Goal: Information Seeking & Learning: Check status

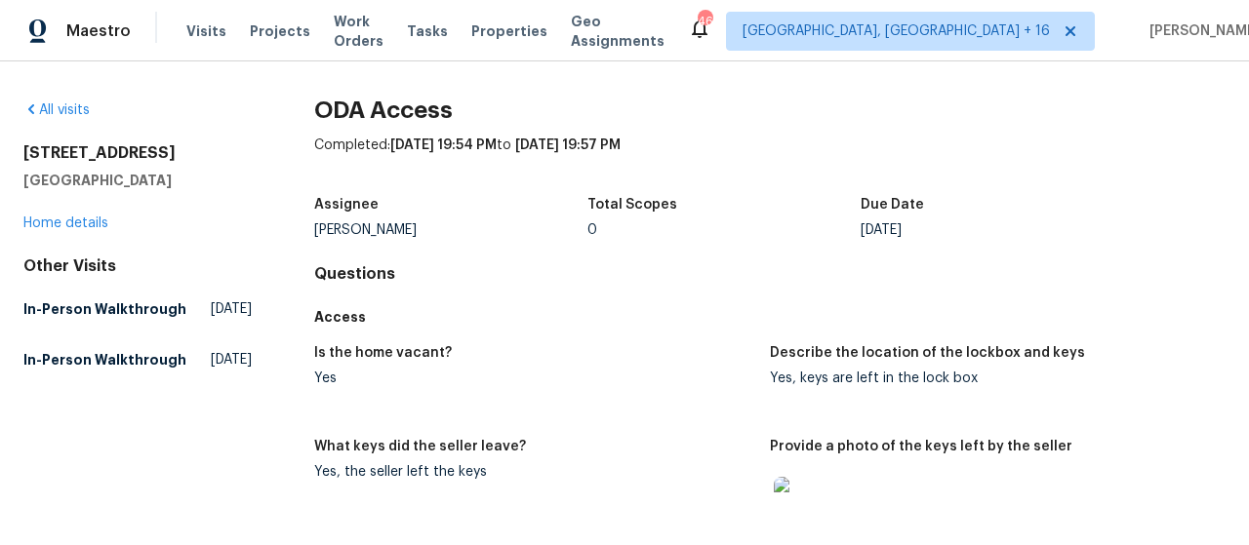
scroll to position [293, 0]
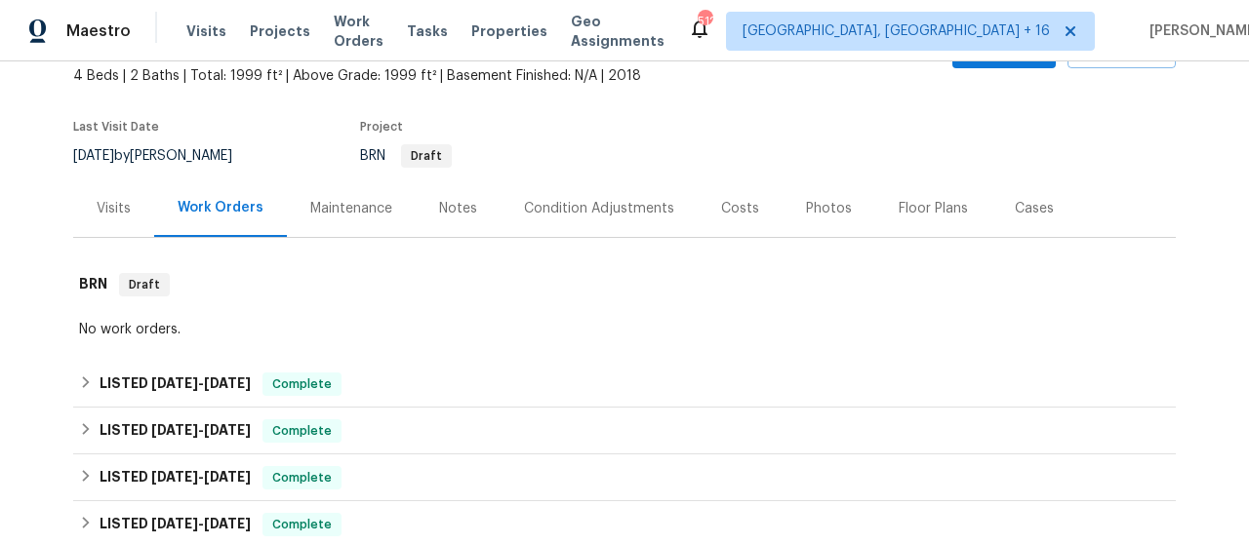
scroll to position [293, 0]
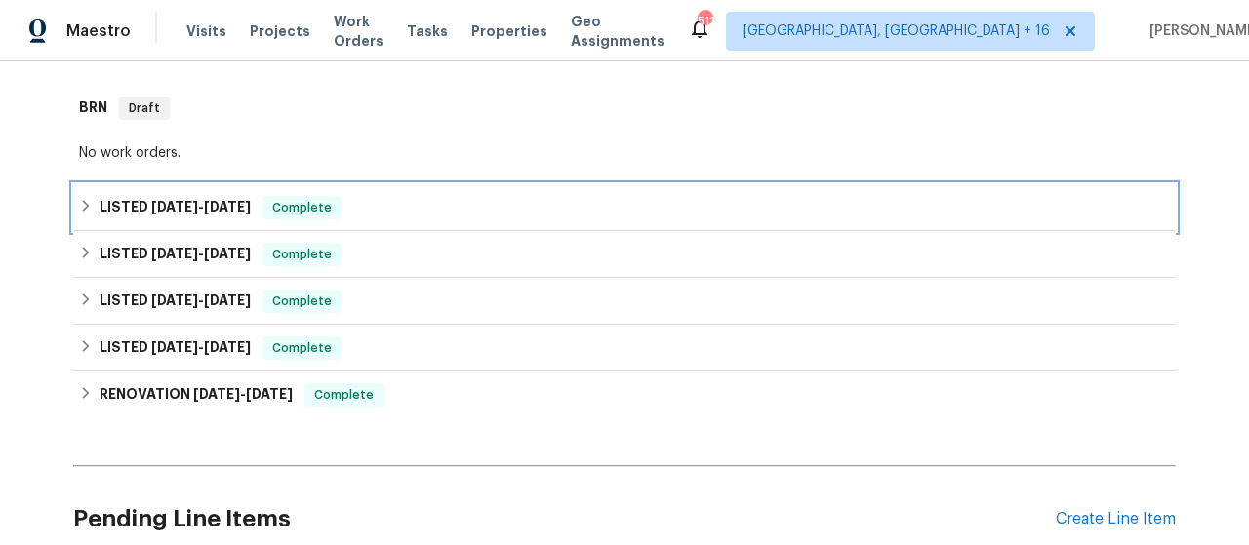
click at [197, 212] on span "4/25/25 - 4/29/25" at bounding box center [201, 207] width 100 height 14
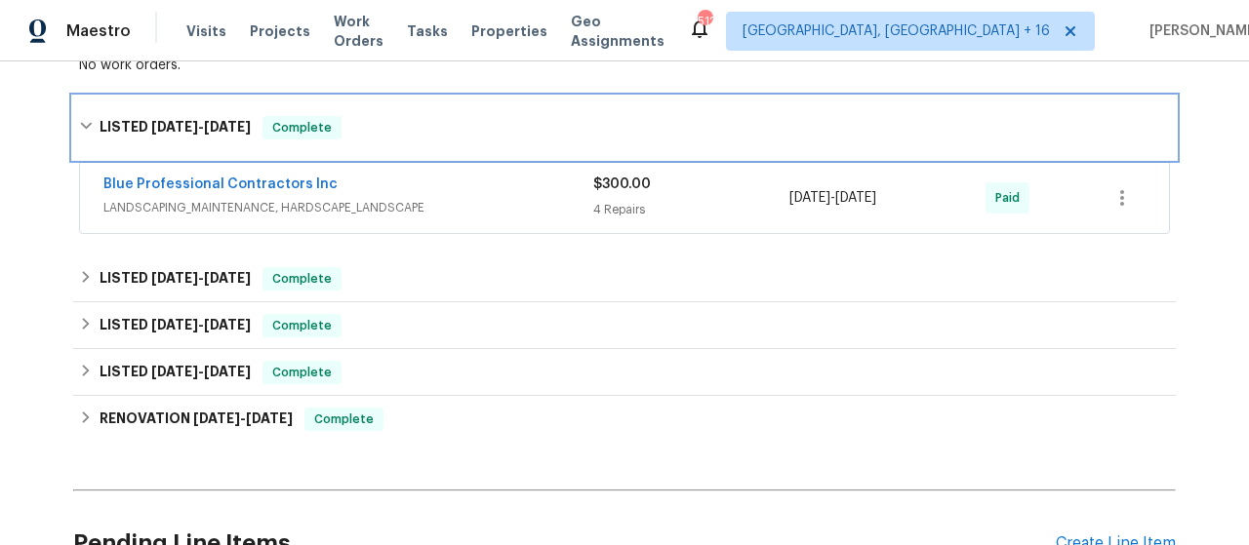
scroll to position [390, 0]
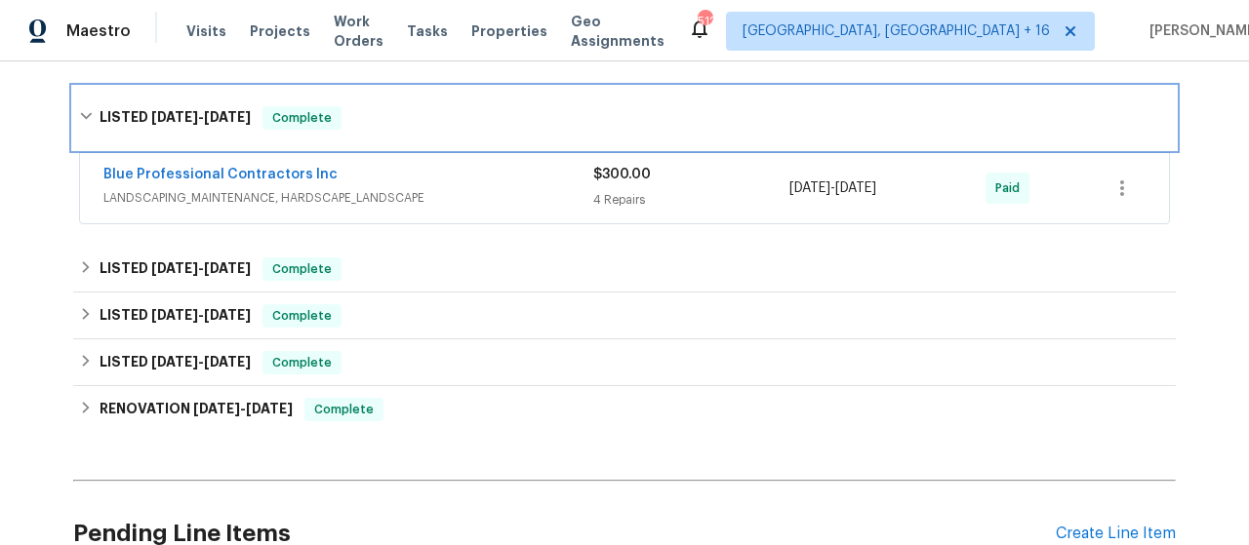
click at [230, 106] on h6 "LISTED 4/25/25 - 4/29/25" at bounding box center [175, 117] width 151 height 23
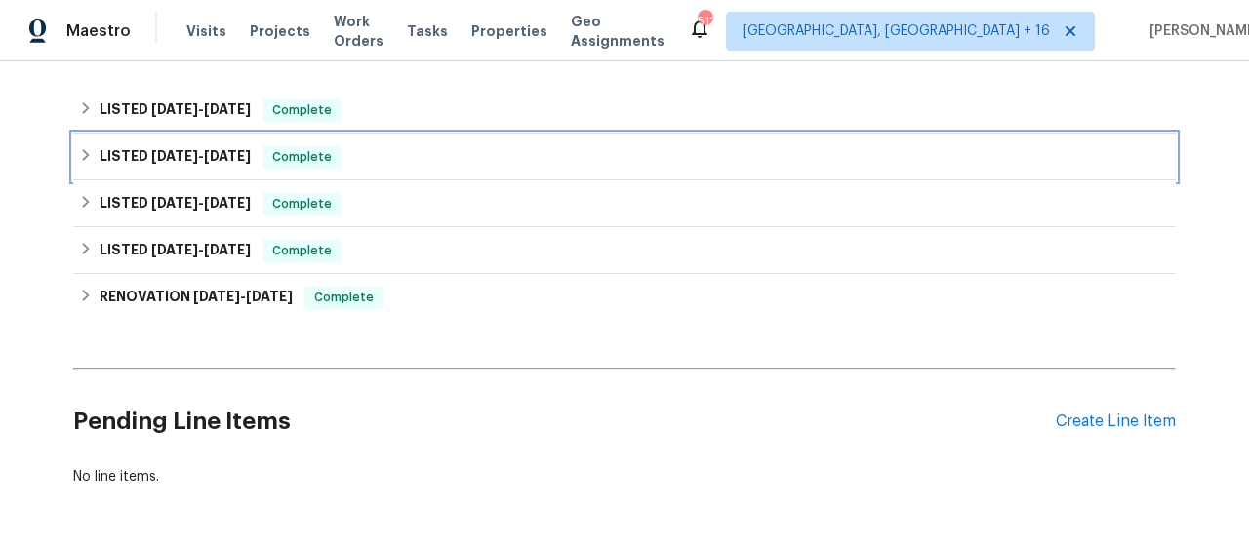
click at [237, 151] on span "3/27/25" at bounding box center [227, 156] width 47 height 14
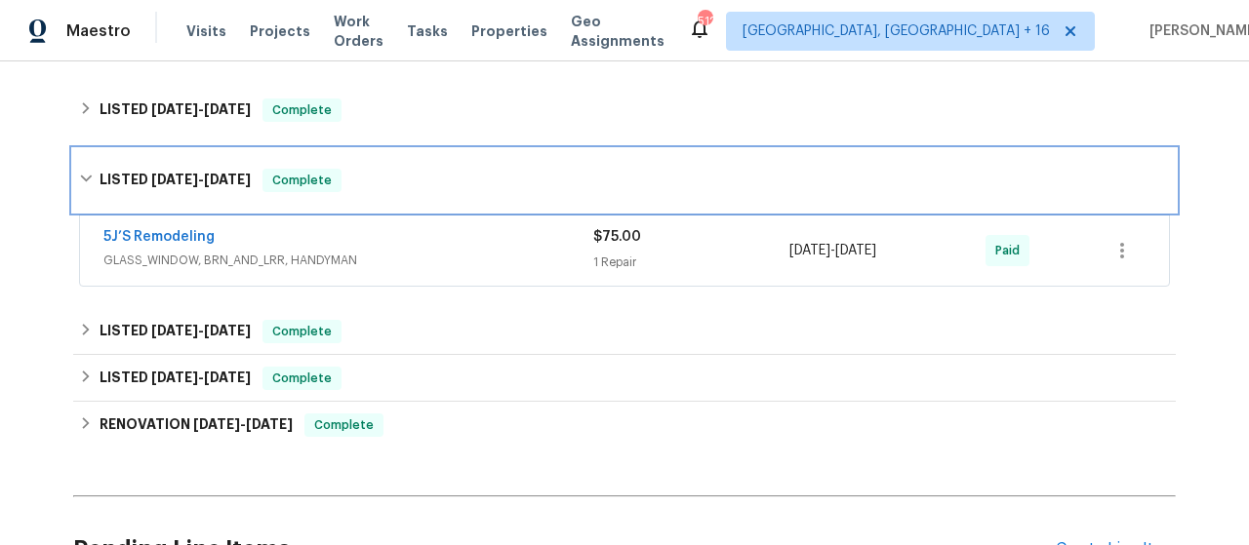
click at [366, 182] on div "LISTED 3/25/25 - 3/27/25 Complete" at bounding box center [624, 180] width 1091 height 23
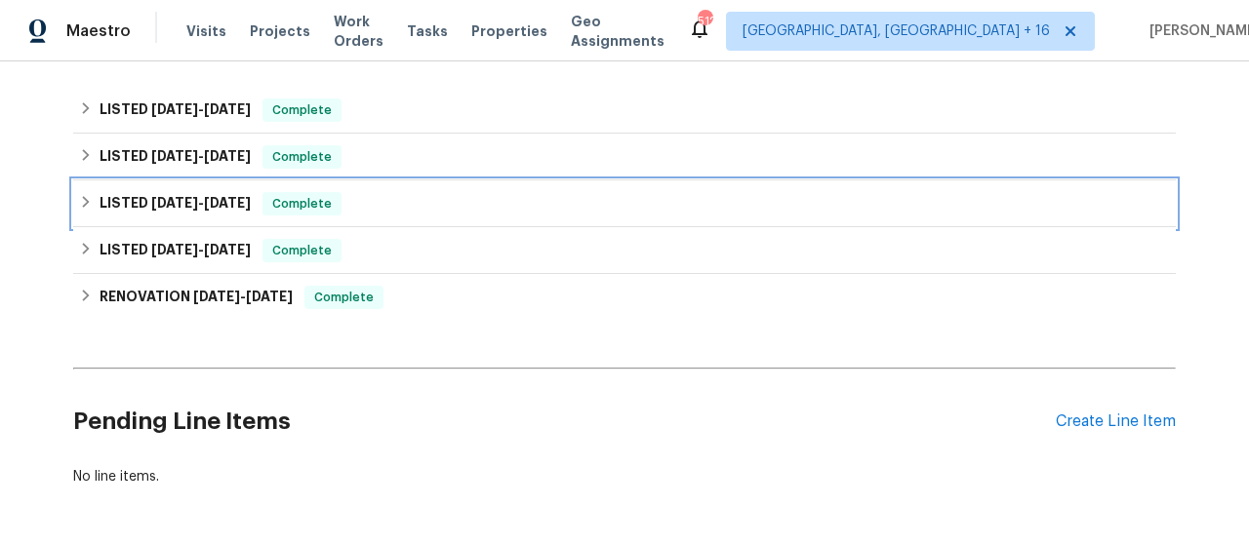
click at [217, 201] on span "3/24/25" at bounding box center [227, 203] width 47 height 14
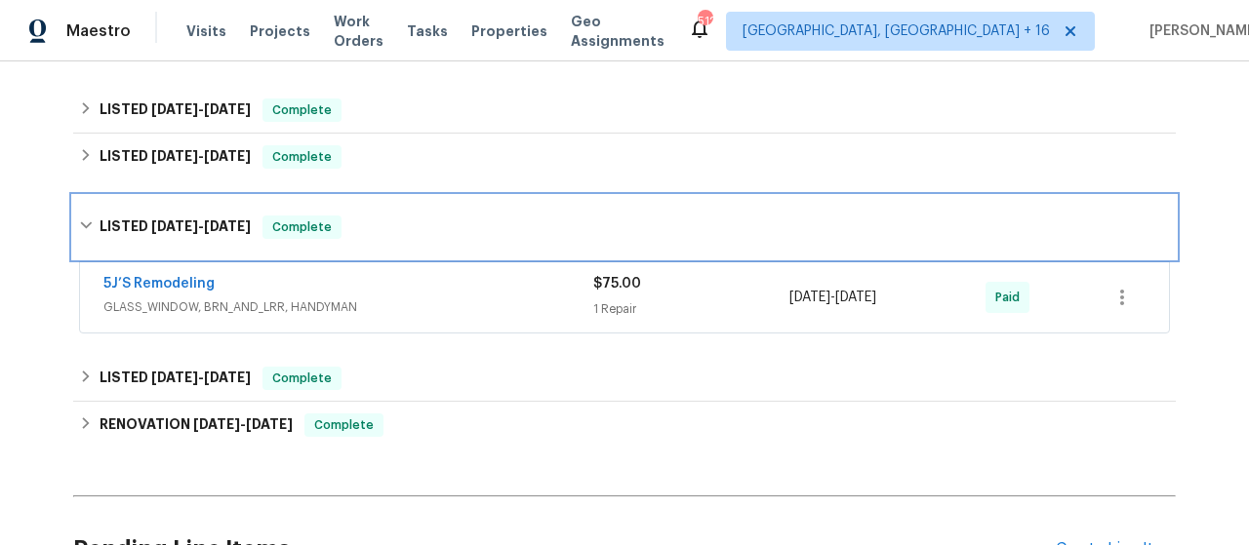
click at [154, 226] on span "3/20/25" at bounding box center [174, 227] width 47 height 14
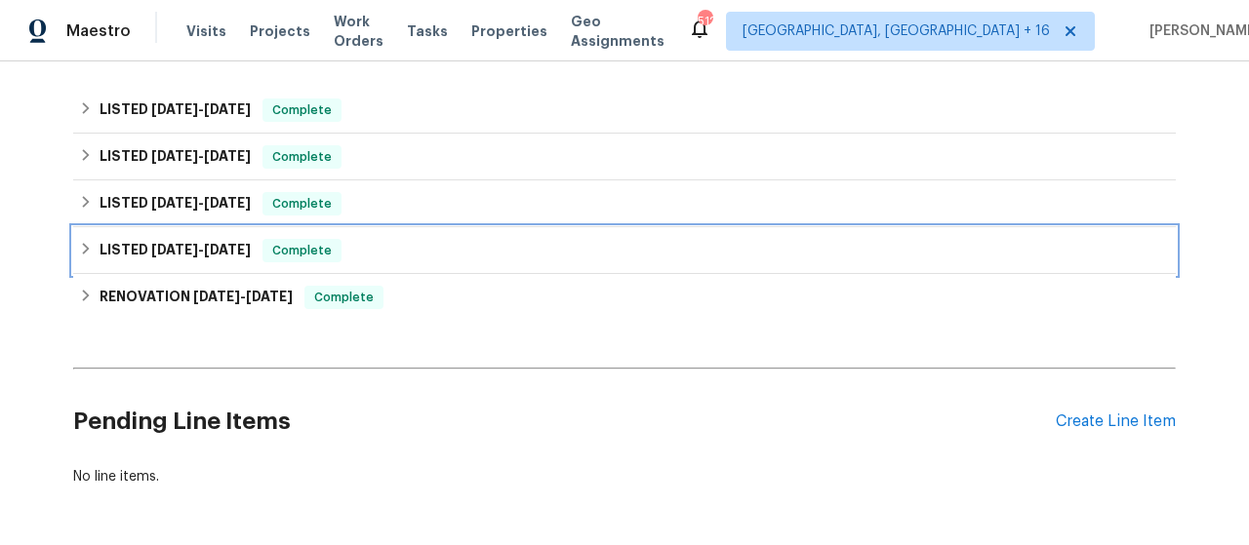
click at [193, 264] on div "LISTED 12/31/24 - 1/2/25 Complete" at bounding box center [624, 250] width 1103 height 47
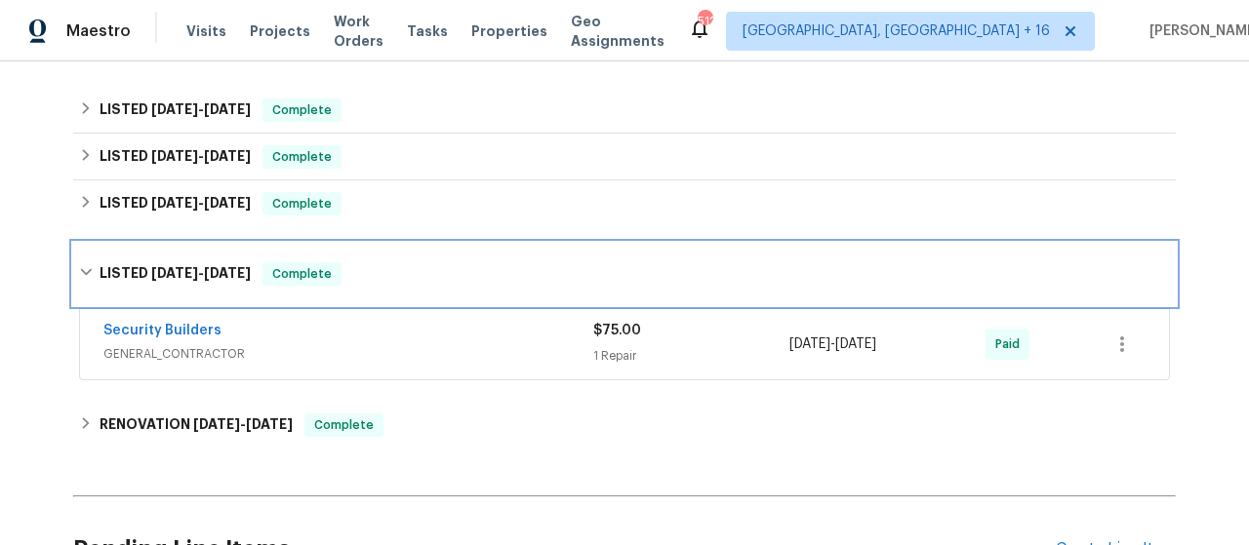
click at [266, 249] on div "LISTED 12/31/24 - 1/2/25 Complete" at bounding box center [624, 274] width 1103 height 62
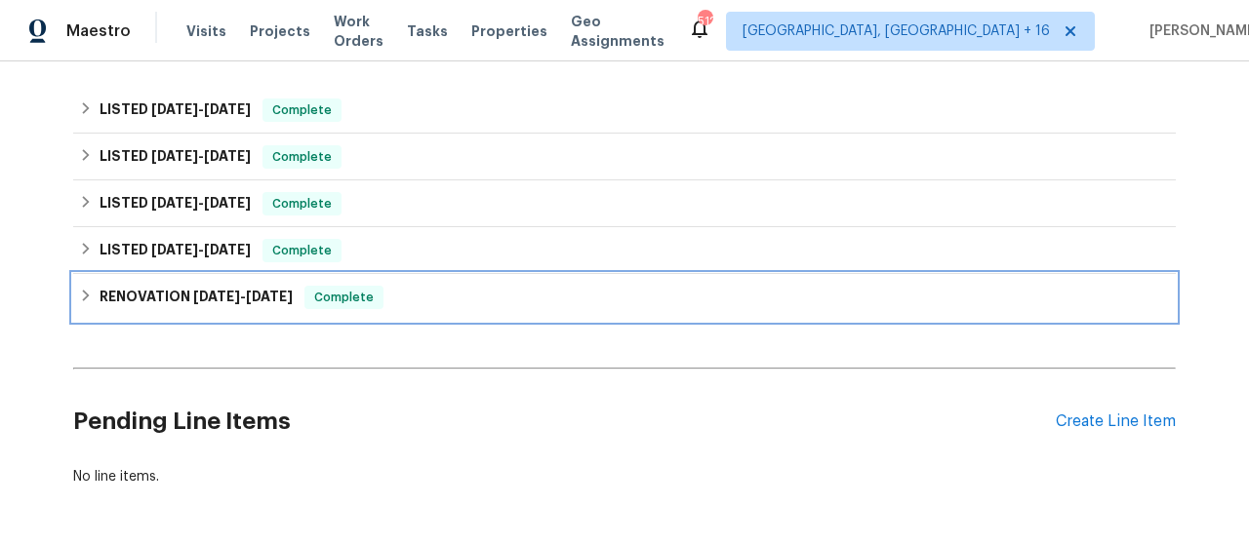
click at [261, 294] on span "12/19/24" at bounding box center [269, 297] width 47 height 14
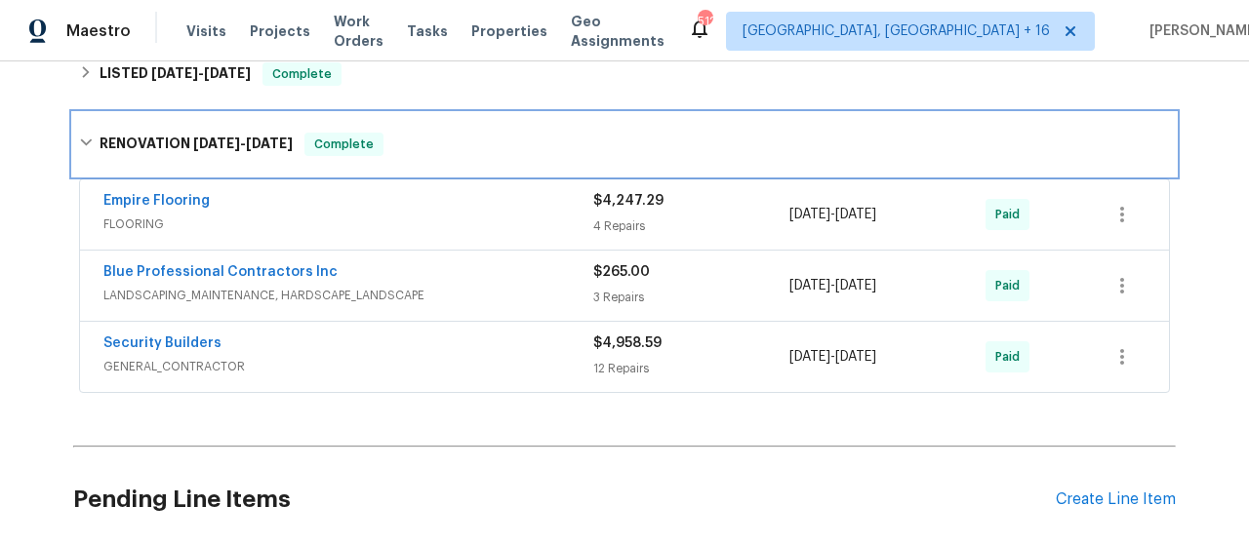
scroll to position [585, 0]
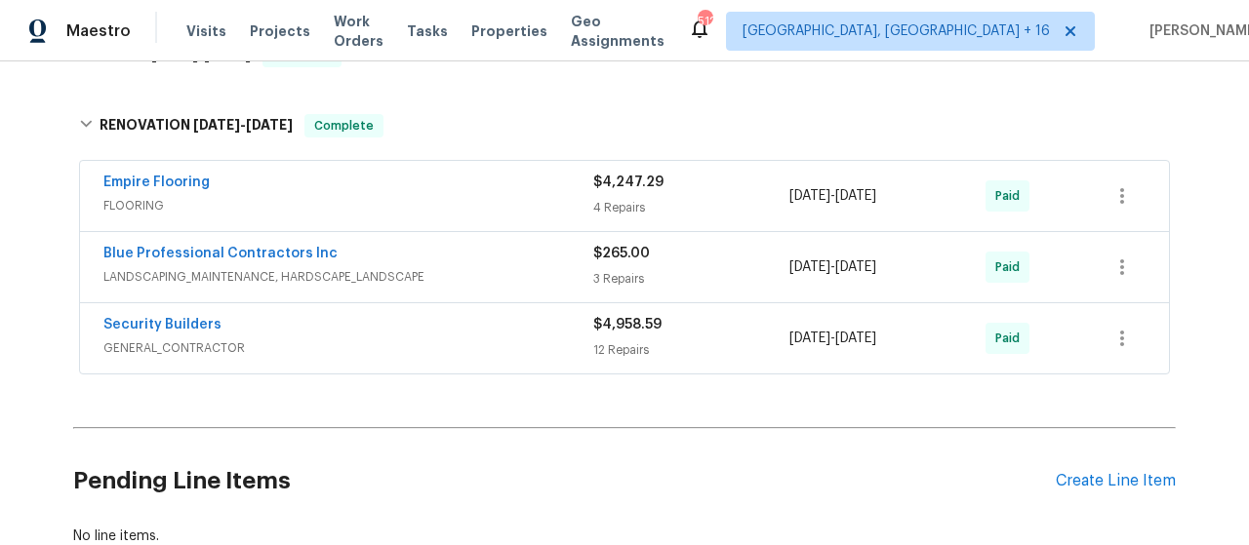
click at [630, 198] on div "4 Repairs" at bounding box center [691, 208] width 196 height 20
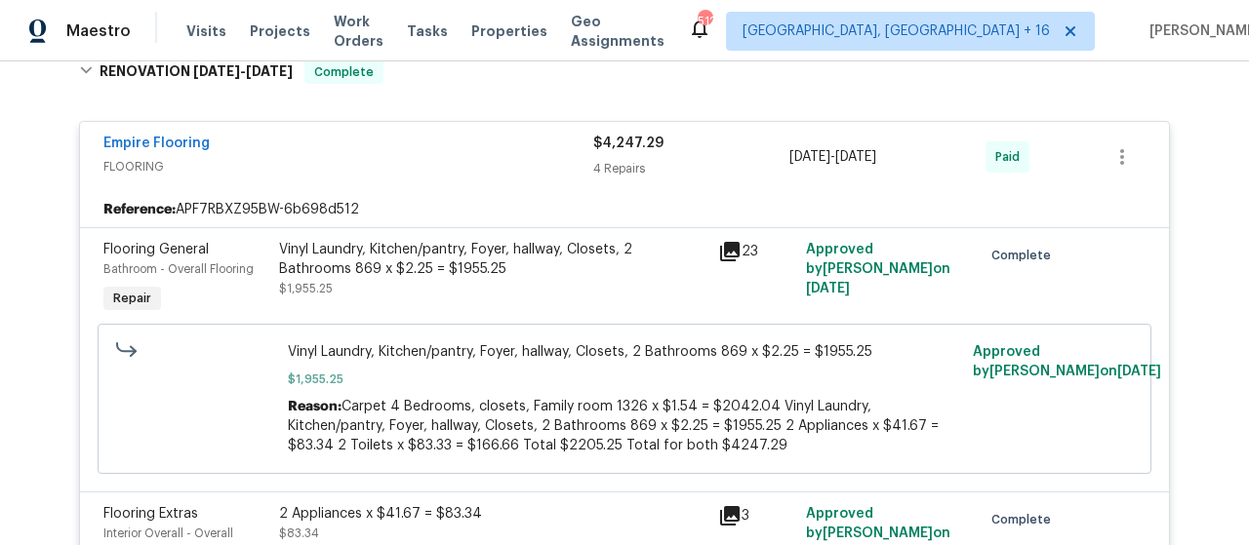
scroll to position [683, 0]
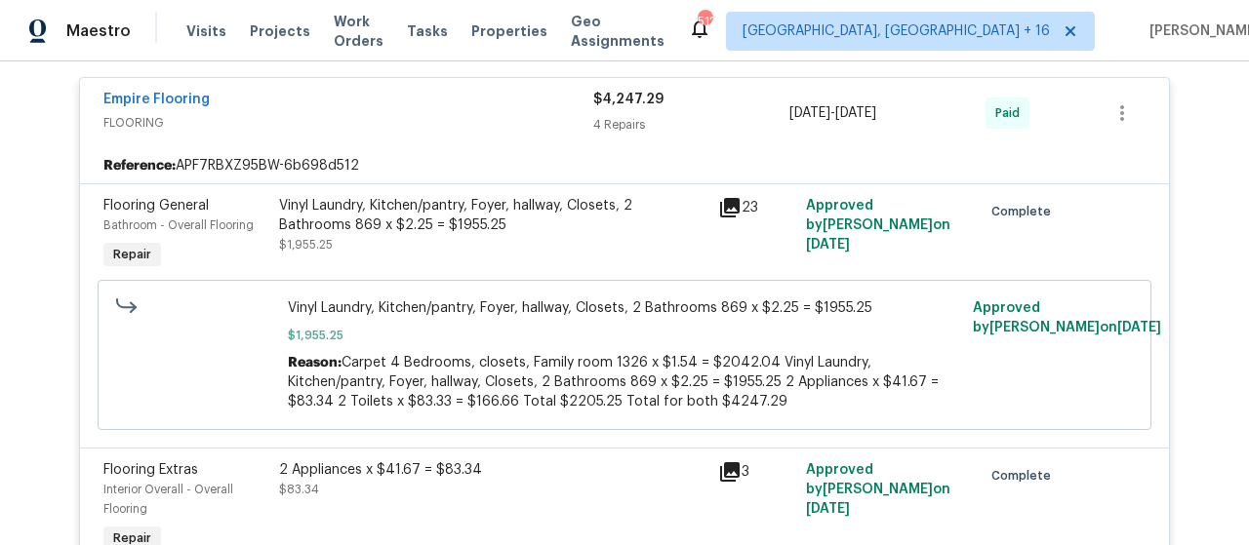
click at [720, 205] on icon at bounding box center [730, 208] width 20 height 20
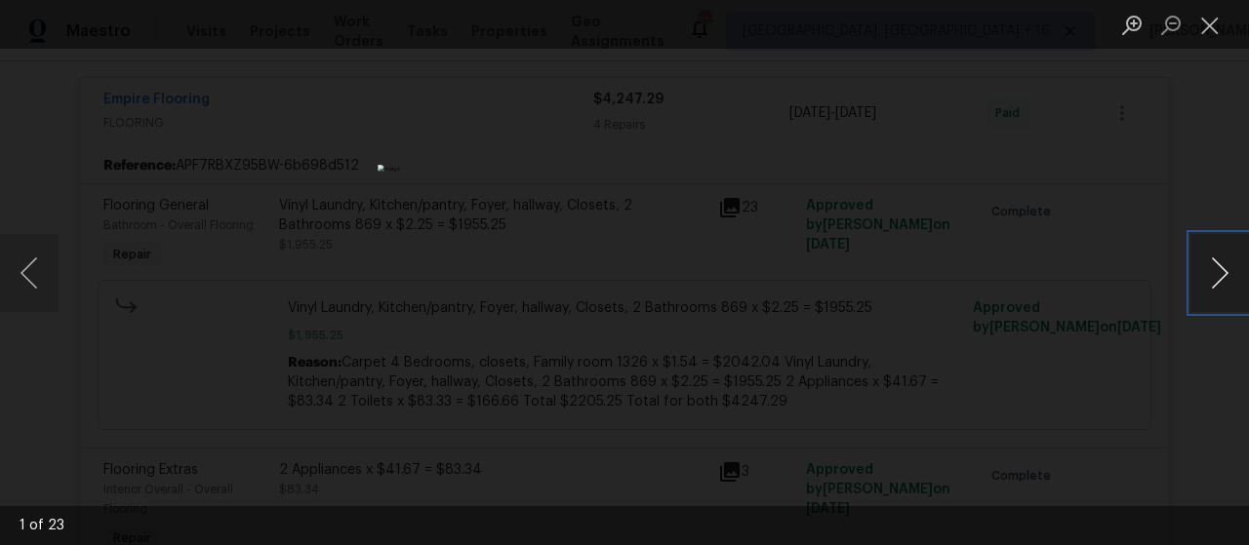
click at [1223, 272] on button "Next image" at bounding box center [1219, 273] width 59 height 78
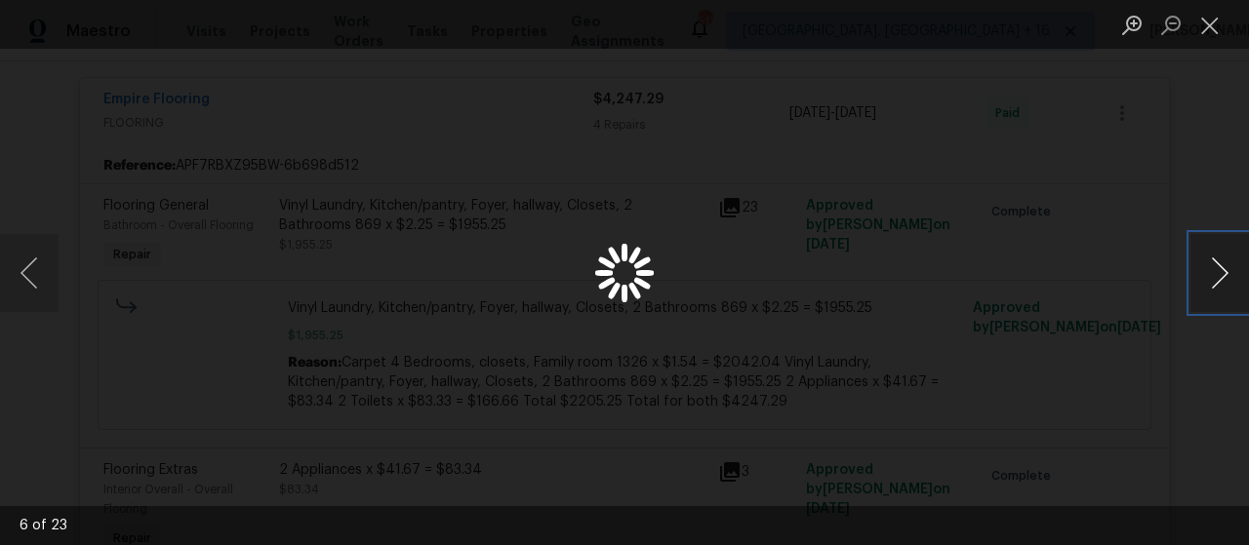
click at [1223, 272] on button "Next image" at bounding box center [1219, 273] width 59 height 78
click at [1204, 34] on button "Close lightbox" at bounding box center [1209, 25] width 39 height 34
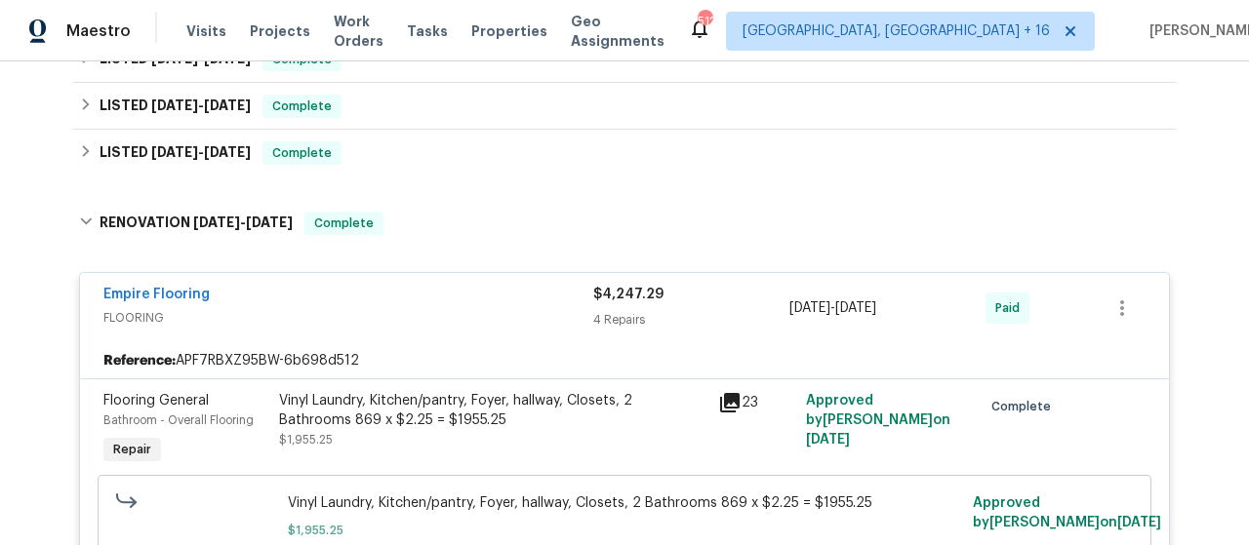
scroll to position [488, 0]
click at [648, 296] on span "$4,247.29" at bounding box center [628, 295] width 70 height 14
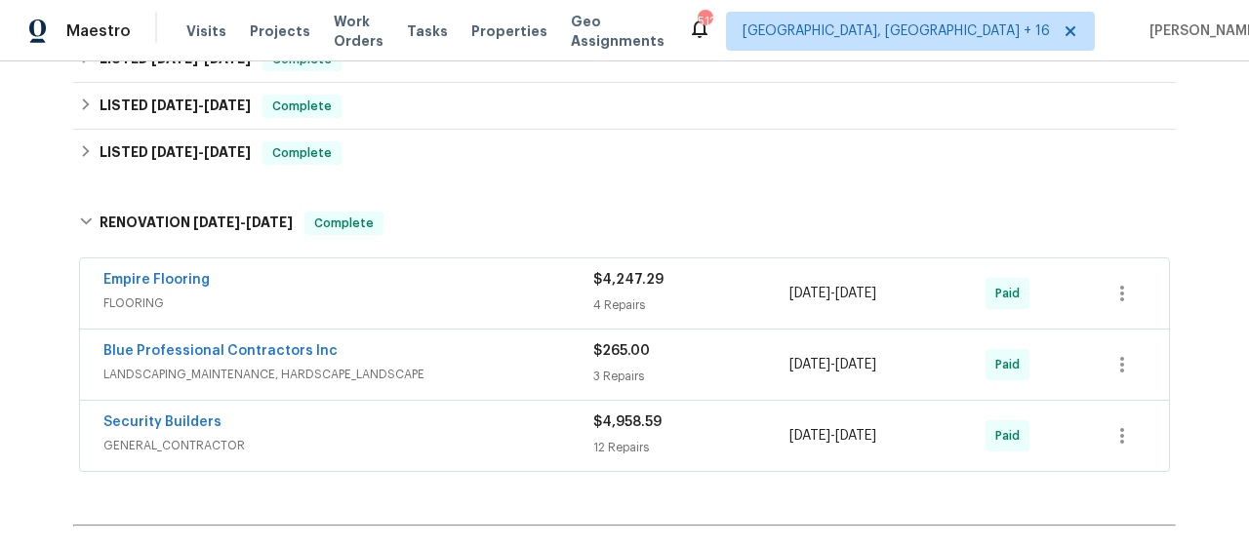
click at [581, 352] on div "Blue Professional Contractors Inc" at bounding box center [348, 352] width 490 height 23
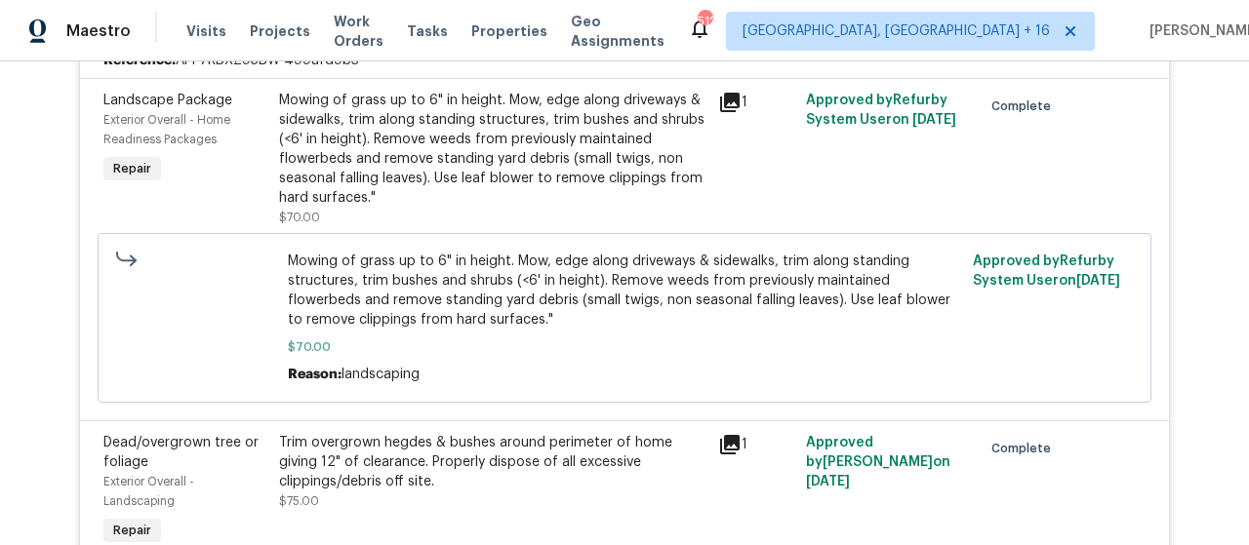
scroll to position [683, 0]
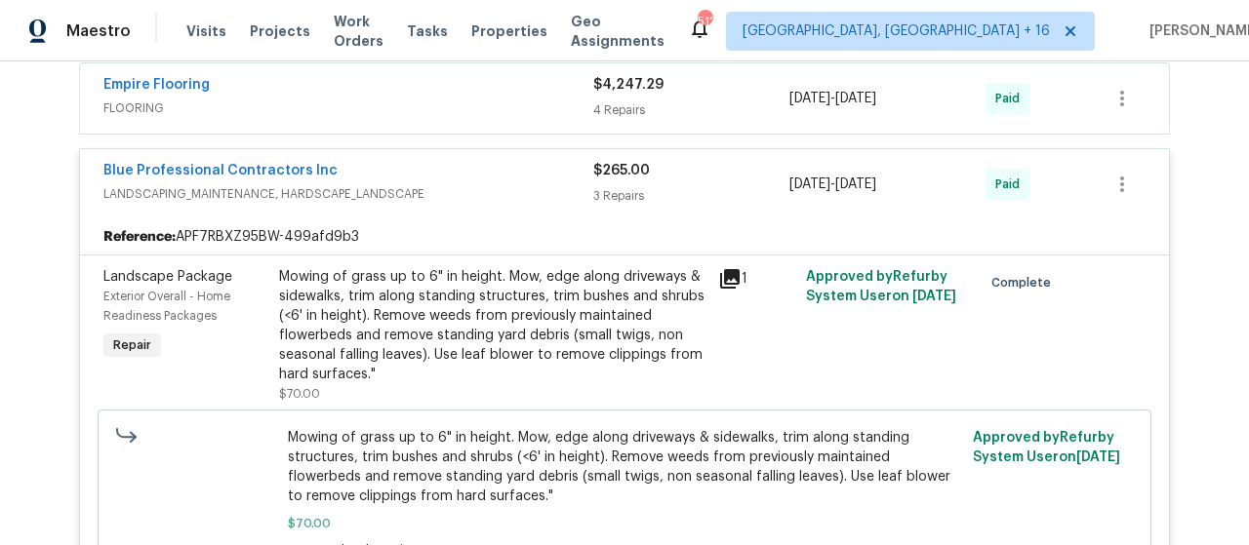
click at [593, 190] on div "3 Repairs" at bounding box center [691, 196] width 196 height 20
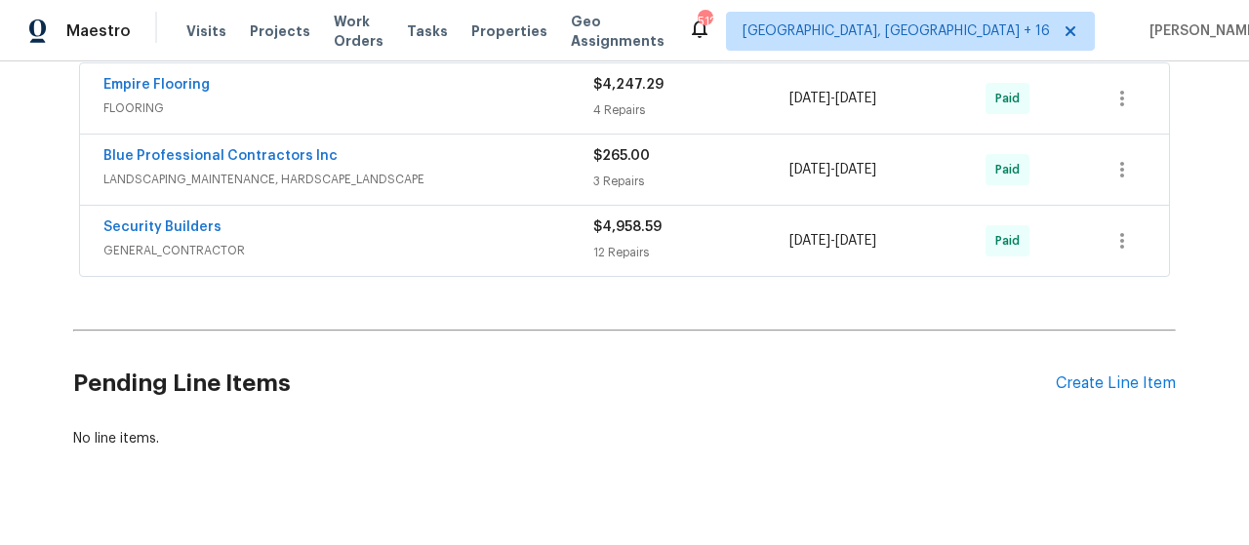
click at [610, 235] on div "$4,958.59 12 Repairs" at bounding box center [691, 241] width 196 height 47
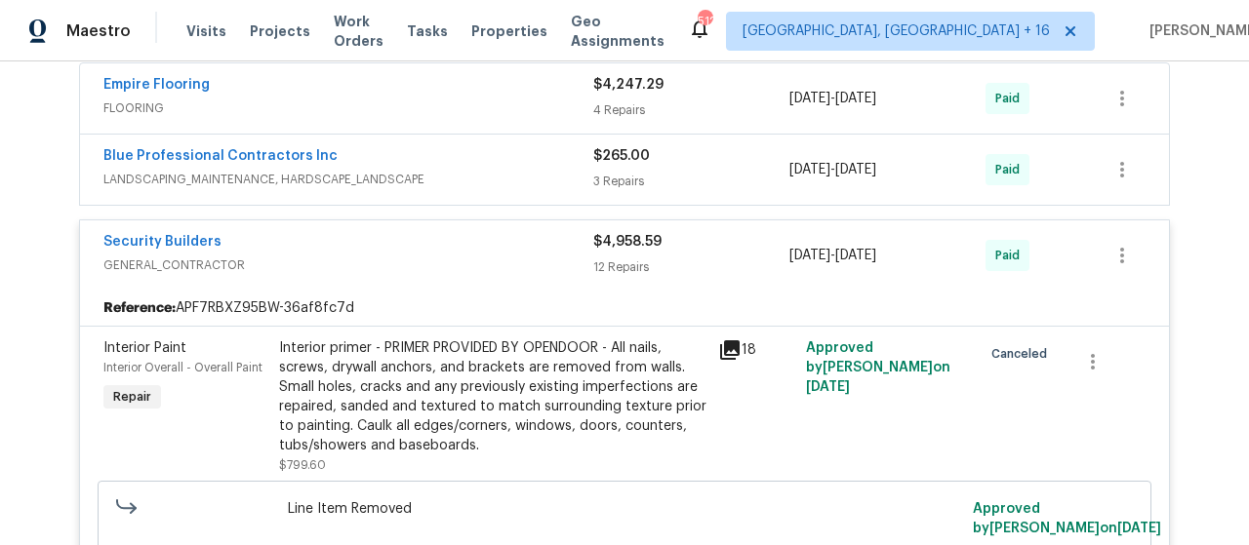
click at [628, 265] on div "12 Repairs" at bounding box center [691, 268] width 196 height 20
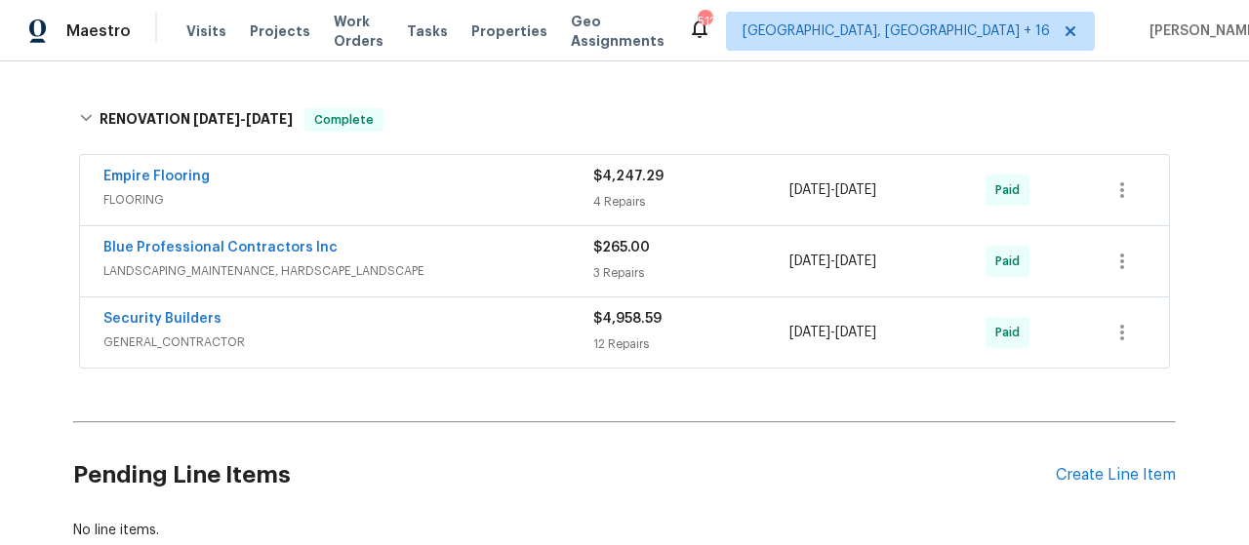
scroll to position [390, 0]
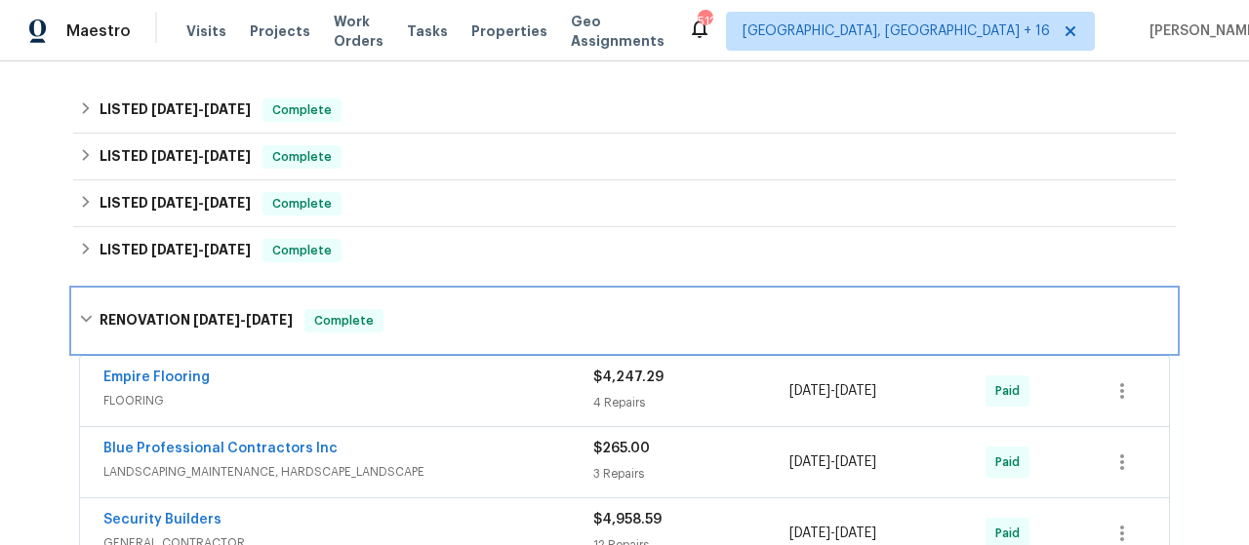
click at [241, 323] on span "12/9/24 - 12/19/24" at bounding box center [243, 320] width 100 height 14
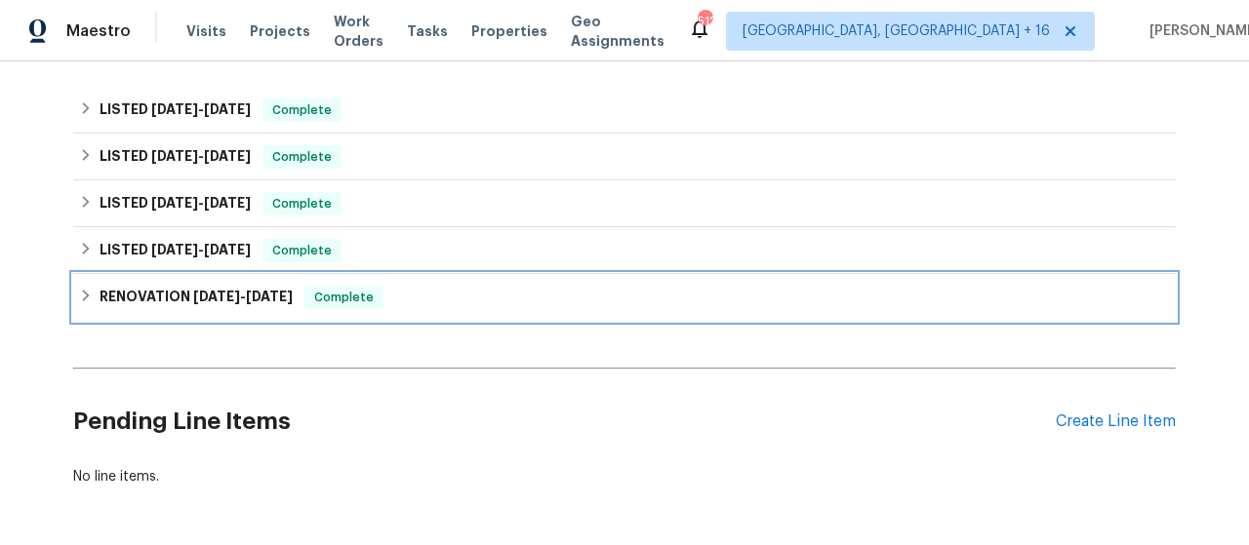
scroll to position [0, 0]
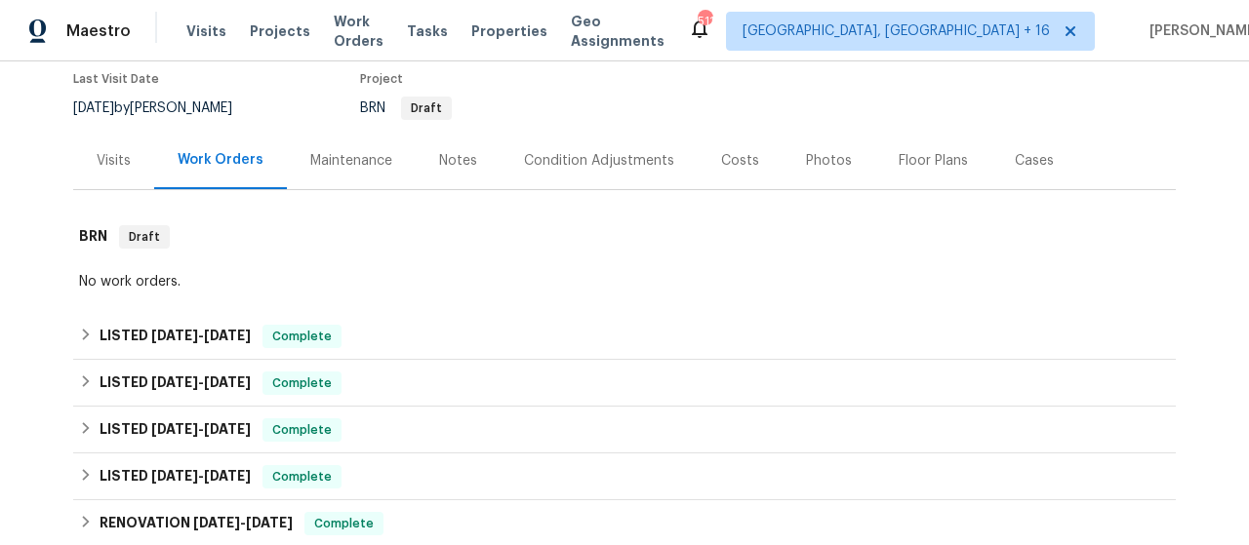
scroll to position [195, 0]
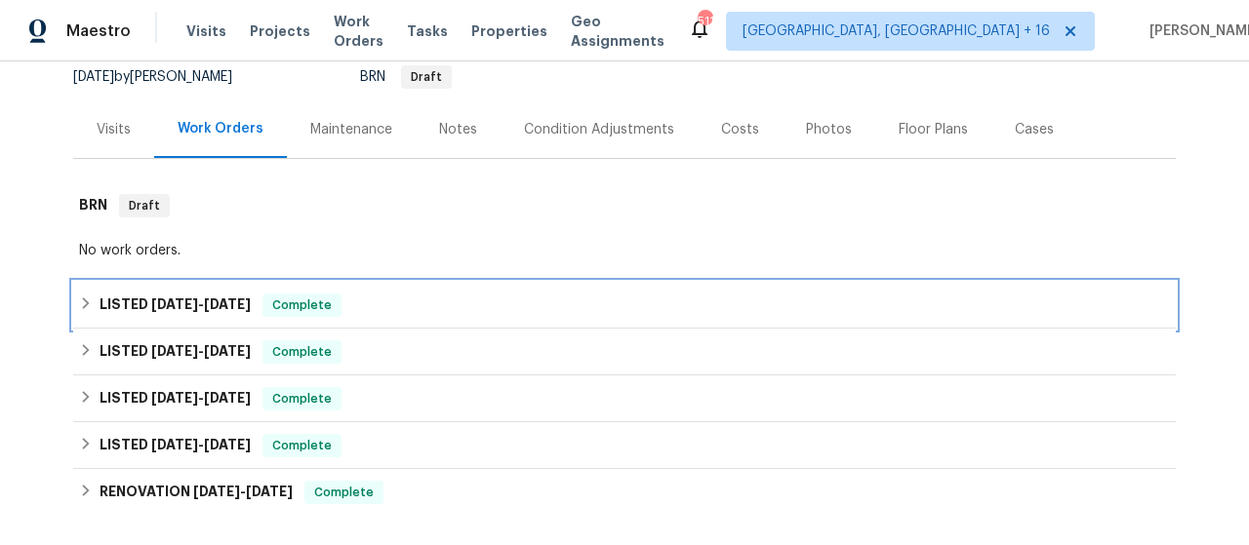
click at [151, 301] on span "[DATE]" at bounding box center [174, 305] width 47 height 14
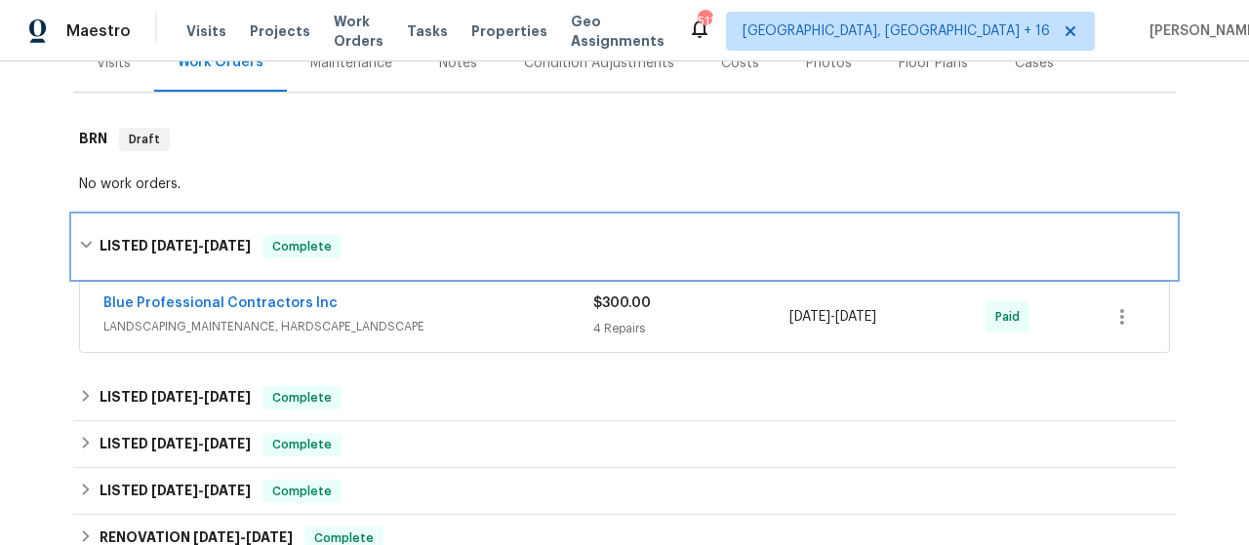
scroll to position [293, 0]
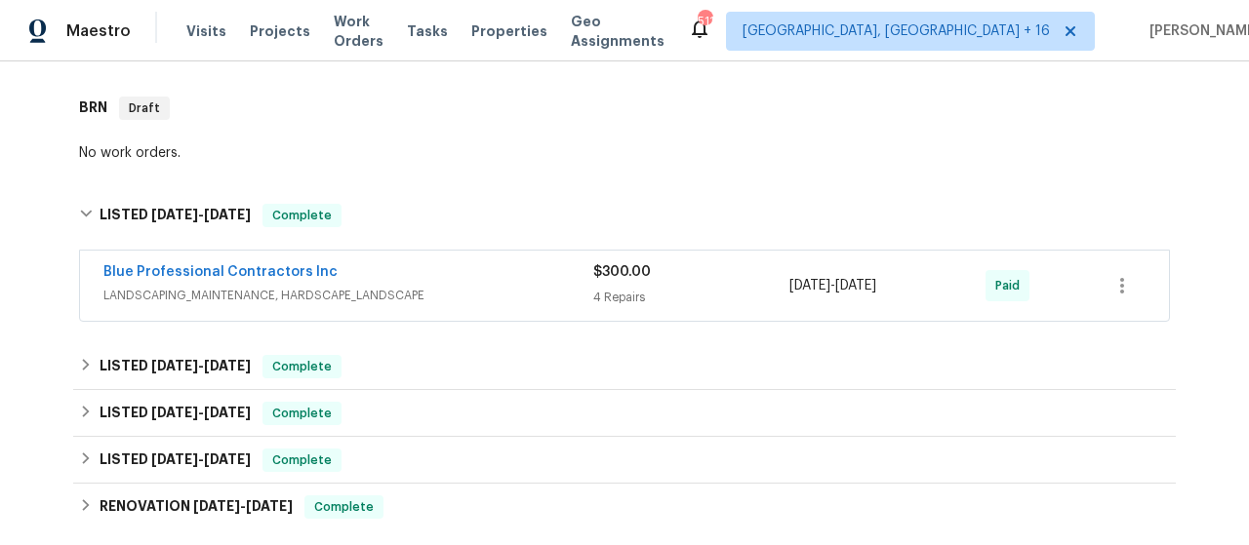
click at [619, 285] on div "$300.00 4 Repairs" at bounding box center [691, 285] width 196 height 47
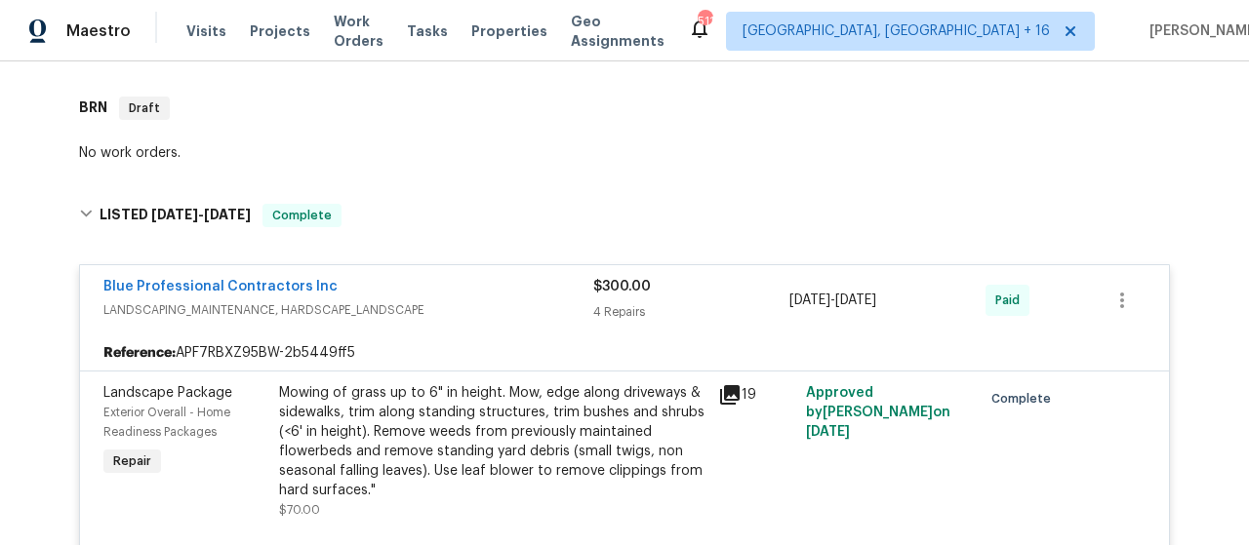
click at [597, 281] on span "$300.00" at bounding box center [622, 287] width 58 height 14
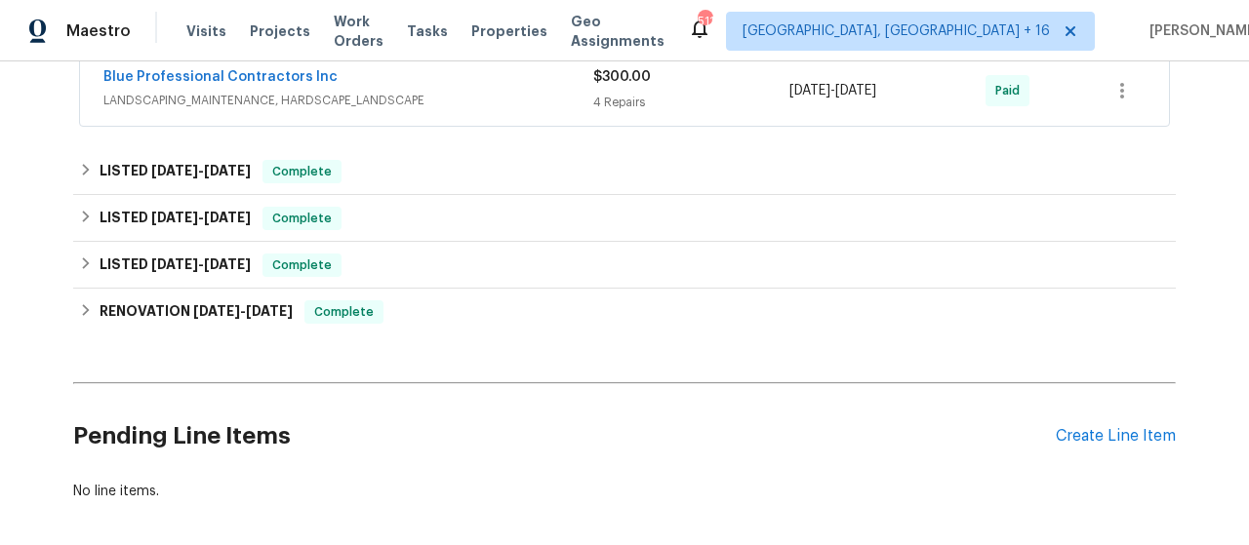
scroll to position [390, 0]
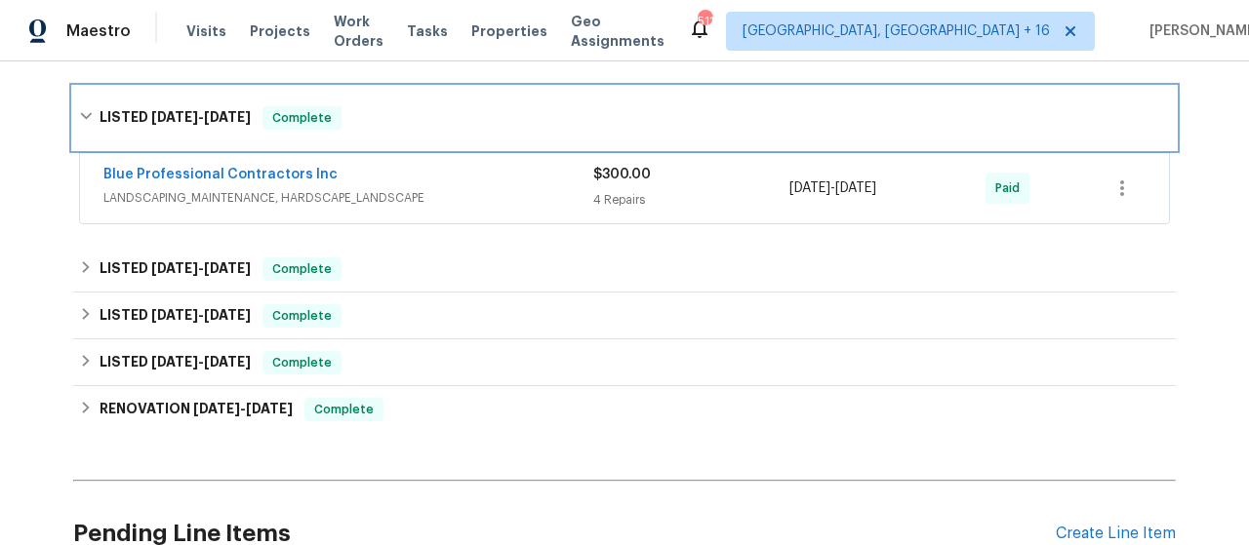
click at [228, 116] on span "4/29/25" at bounding box center [227, 117] width 47 height 14
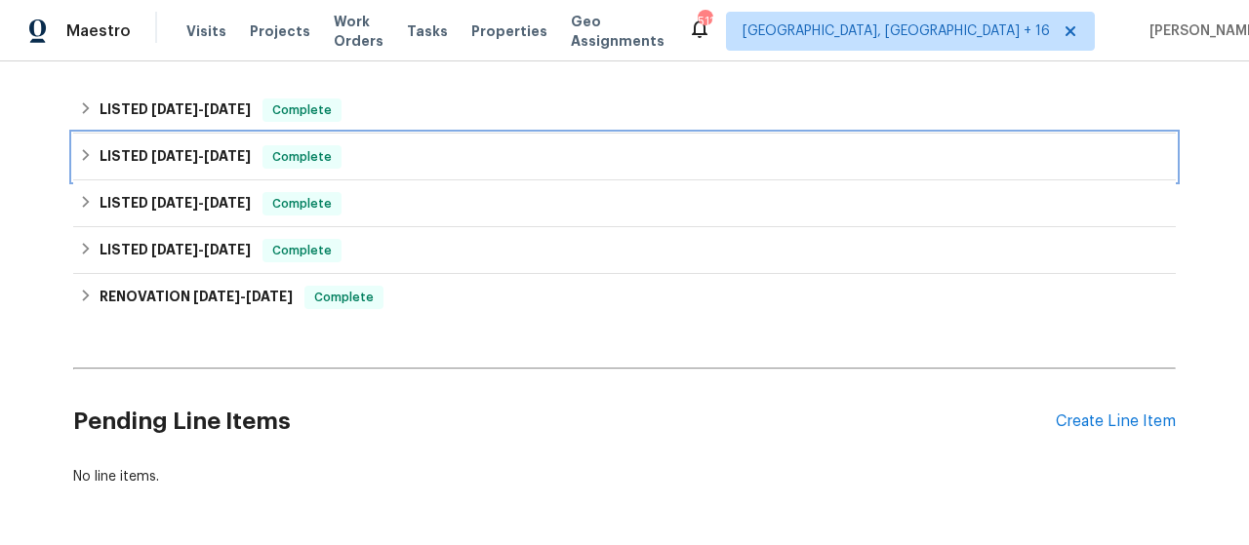
click at [206, 163] on h6 "LISTED 3/25/25 - 3/27/25" at bounding box center [175, 156] width 151 height 23
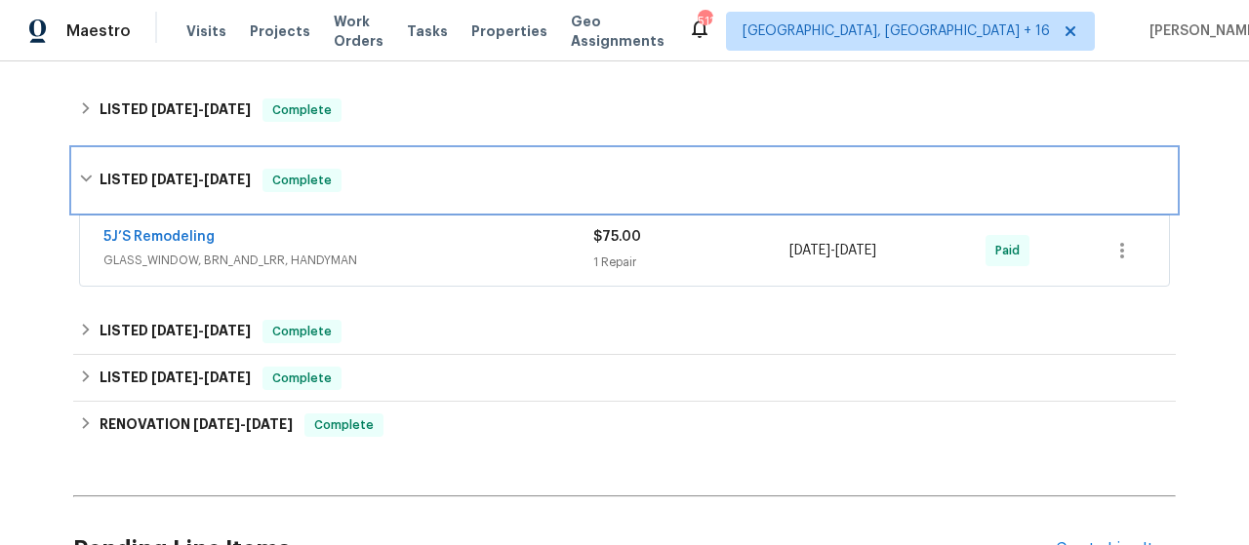
click at [213, 175] on span "3/27/25" at bounding box center [227, 180] width 47 height 14
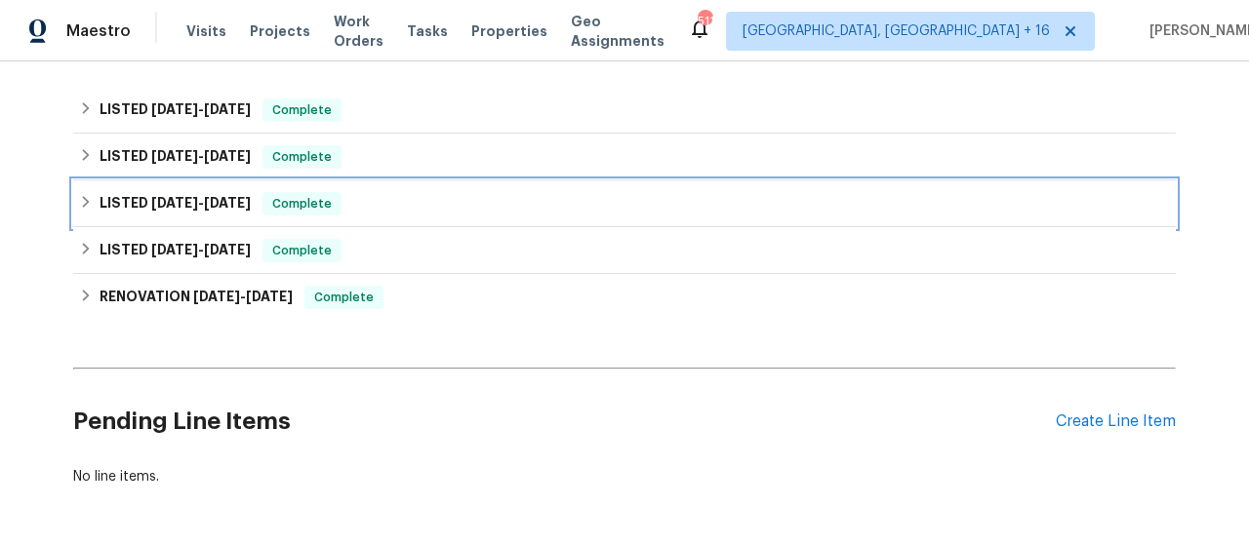
click at [216, 206] on span "3/24/25" at bounding box center [227, 203] width 47 height 14
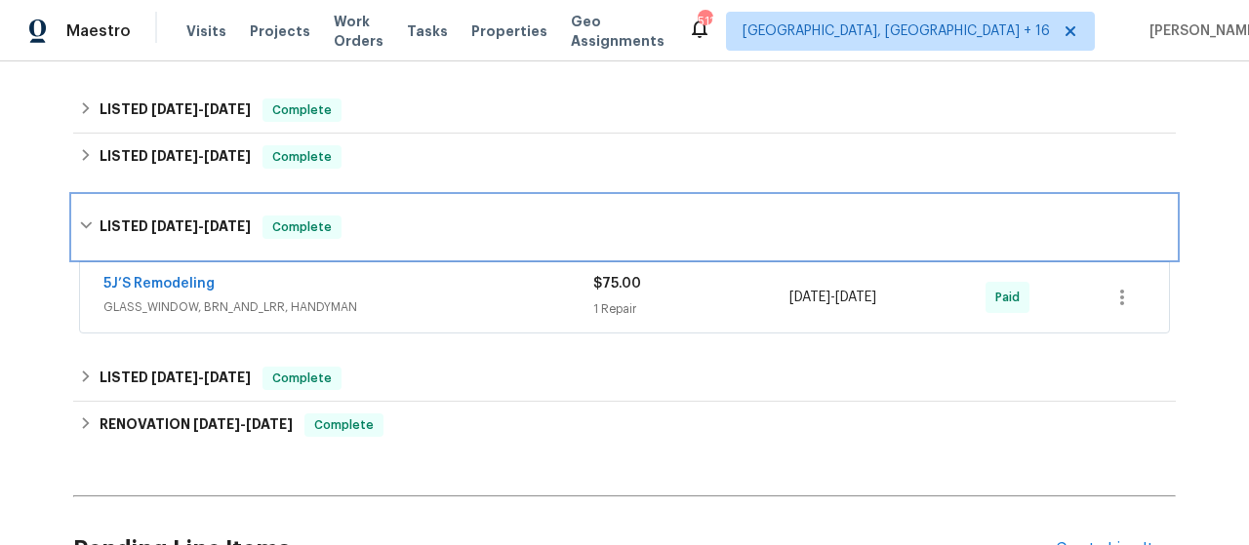
click at [218, 229] on span "3/24/25" at bounding box center [227, 227] width 47 height 14
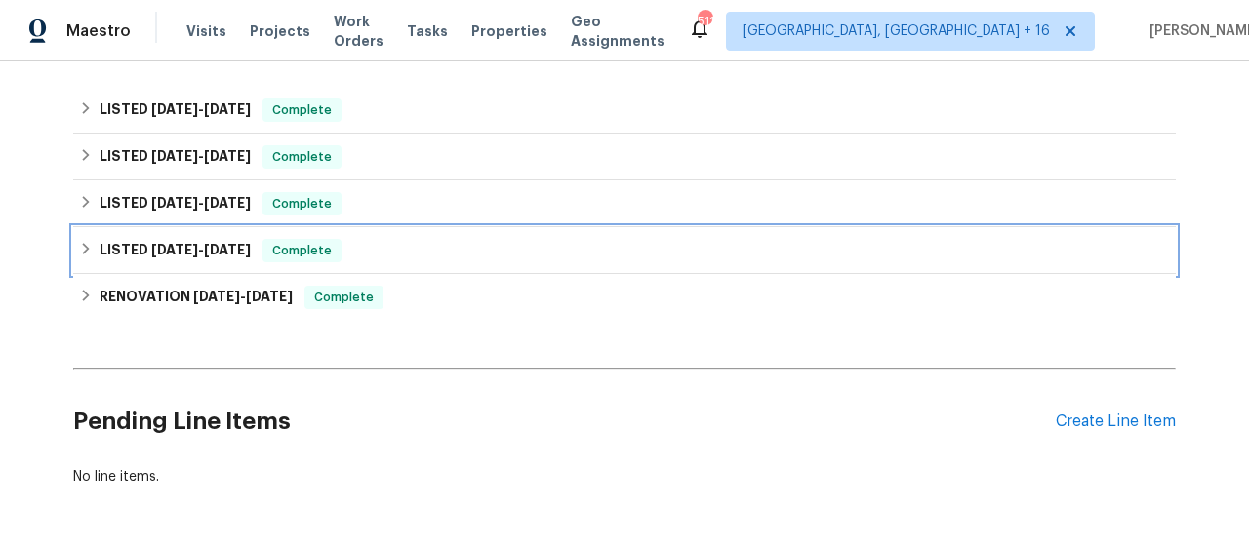
click at [232, 246] on span "1/2/25" at bounding box center [227, 250] width 47 height 14
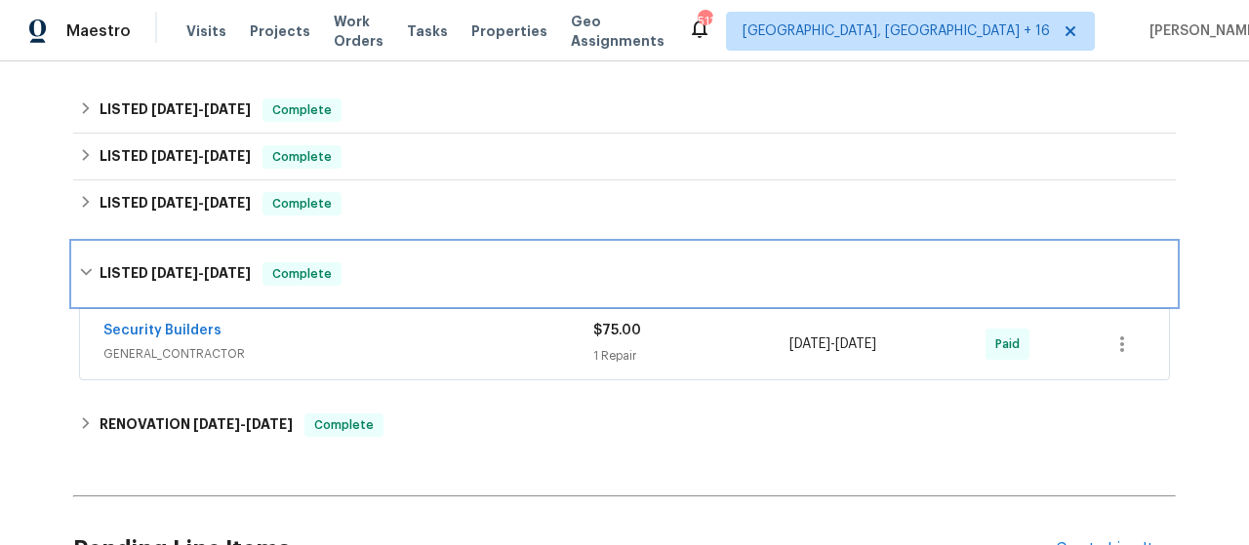
click at [189, 264] on h6 "LISTED 12/31/24 - 1/2/25" at bounding box center [175, 273] width 151 height 23
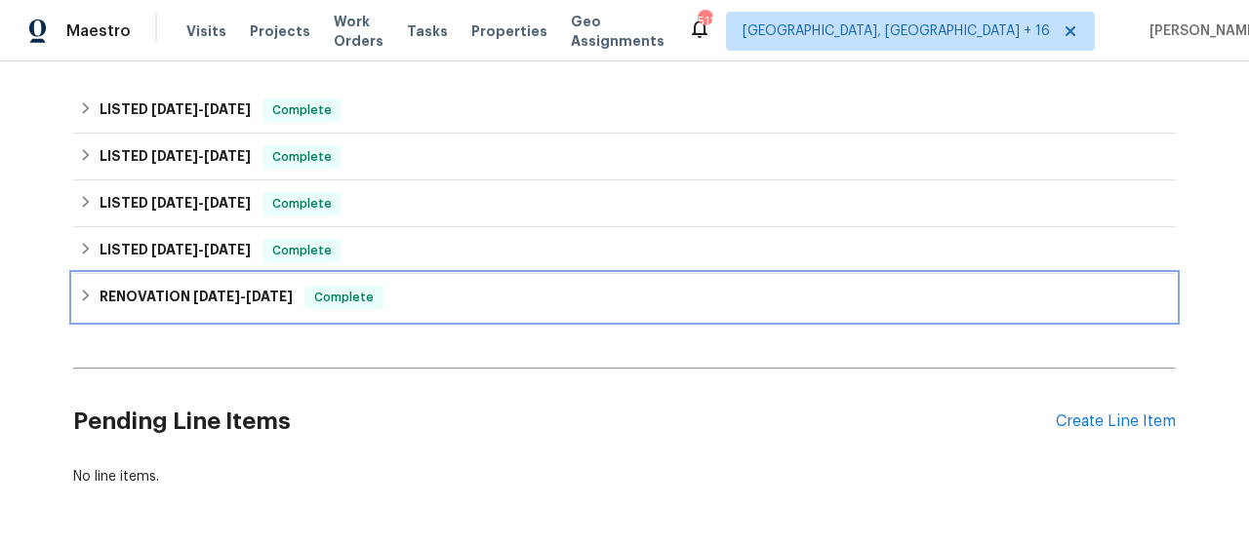
click at [176, 301] on h6 "RENOVATION 12/9/24 - 12/19/24" at bounding box center [196, 297] width 193 height 23
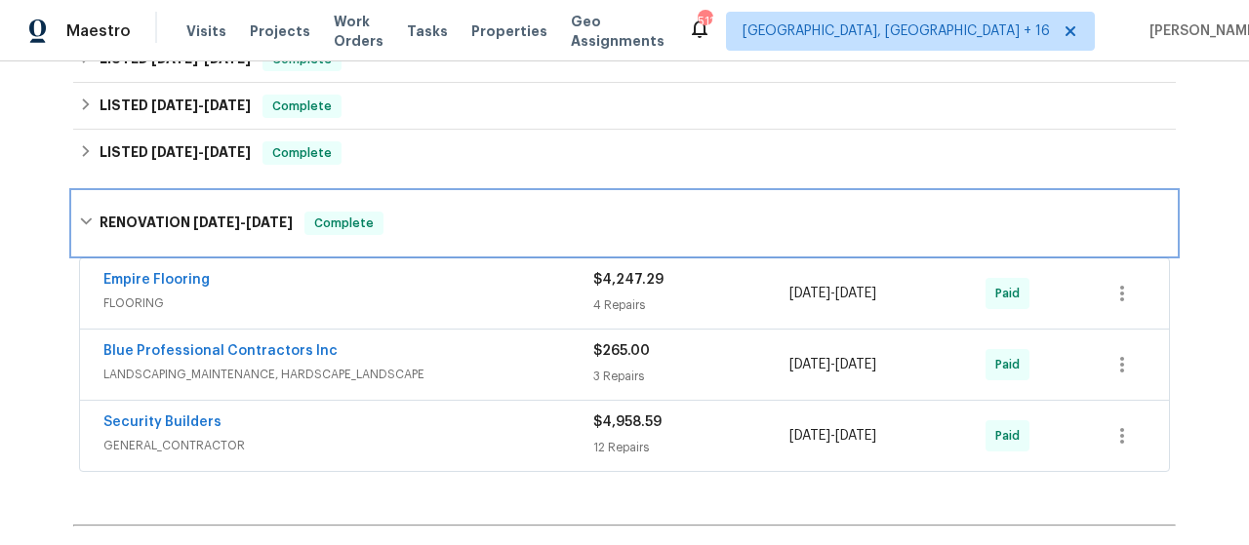
scroll to position [585, 0]
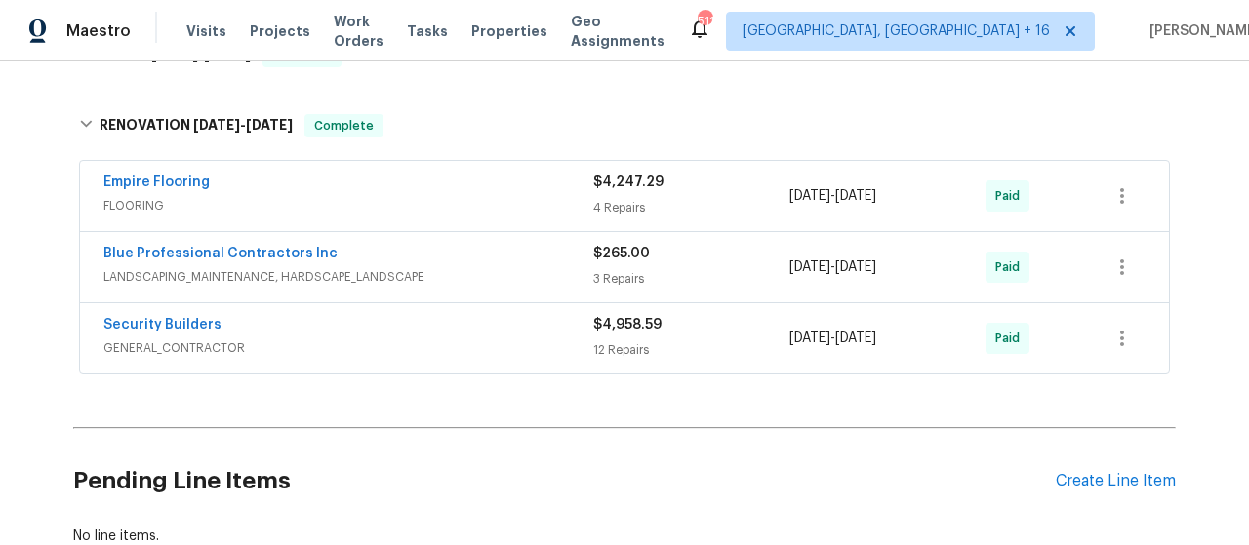
click at [615, 196] on div "$4,247.29 4 Repairs" at bounding box center [691, 196] width 196 height 47
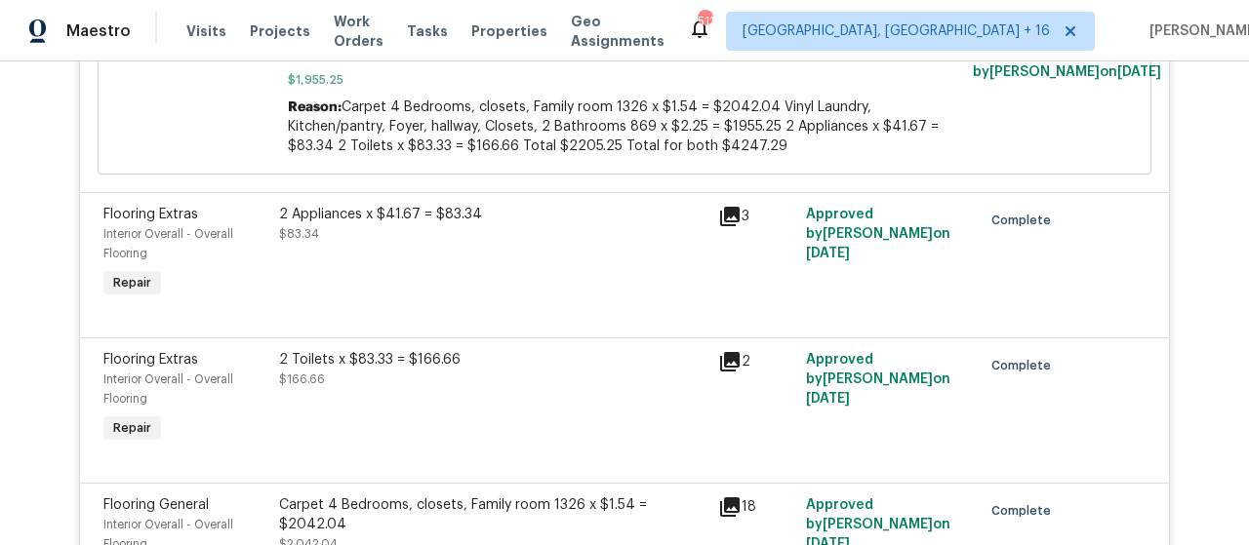
scroll to position [683, 0]
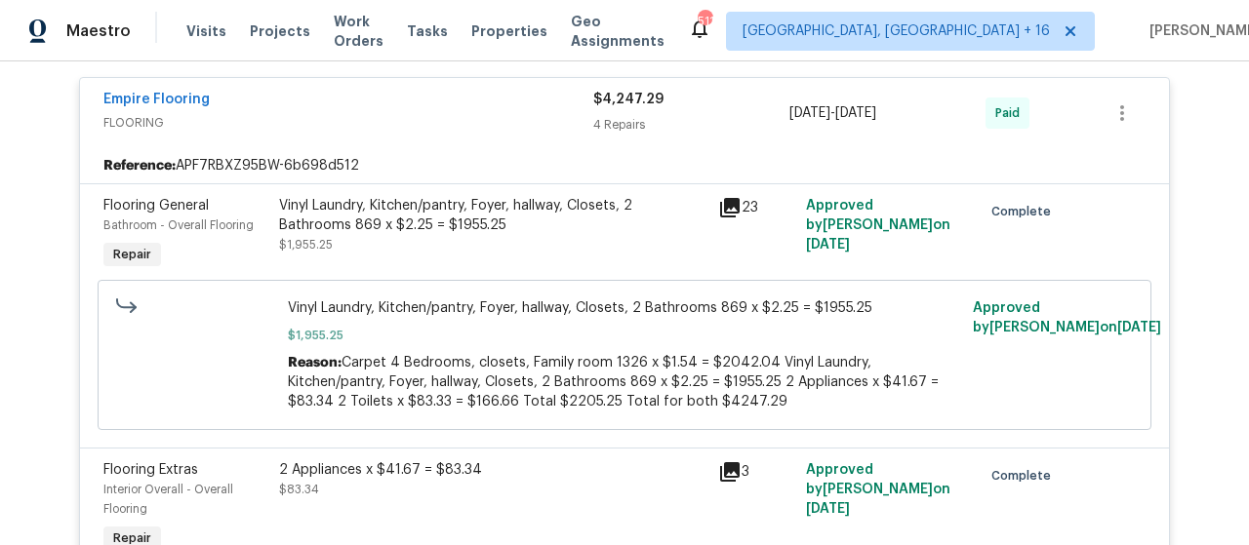
click at [724, 204] on icon at bounding box center [730, 208] width 20 height 20
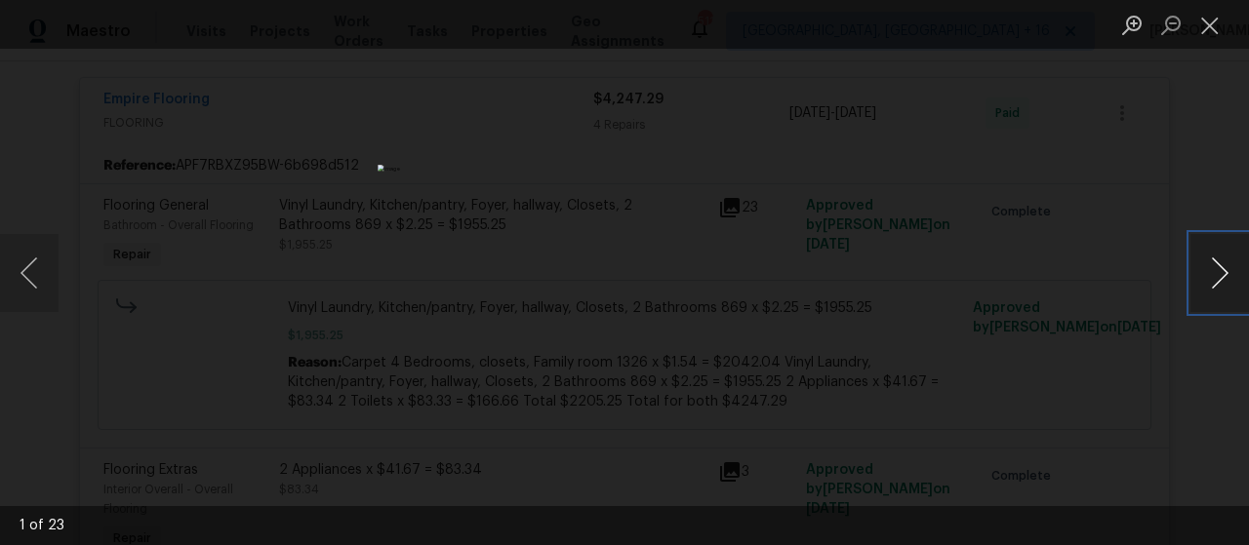
click at [1234, 284] on button "Next image" at bounding box center [1219, 273] width 59 height 78
click at [1232, 282] on button "Next image" at bounding box center [1219, 273] width 59 height 78
click at [1229, 280] on button "Next image" at bounding box center [1219, 273] width 59 height 78
click at [1229, 279] on button "Next image" at bounding box center [1219, 273] width 59 height 78
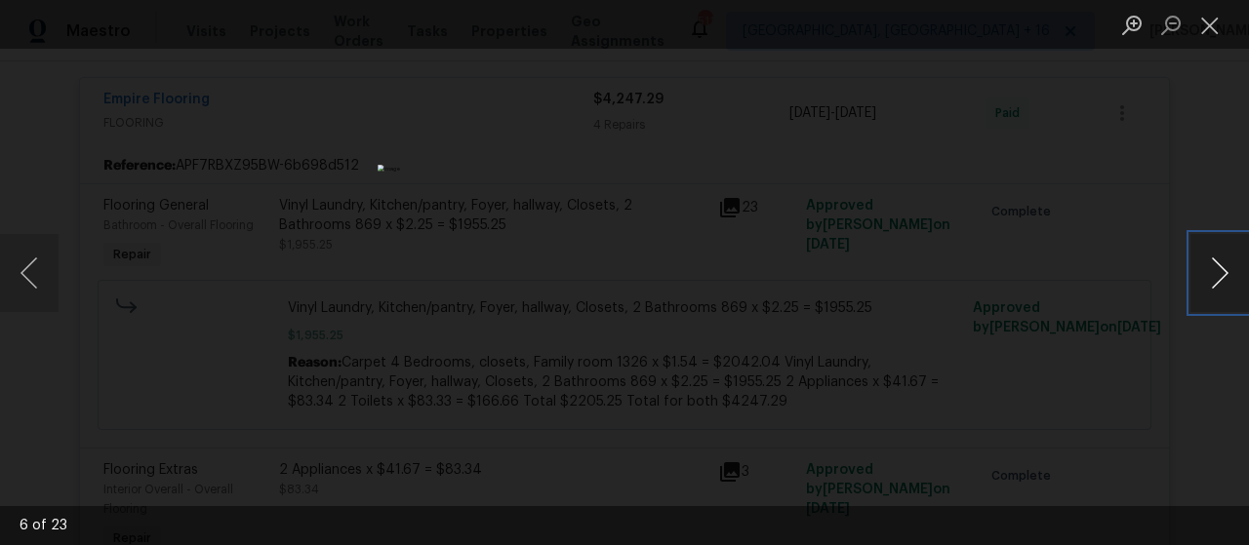
click at [1229, 278] on button "Next image" at bounding box center [1219, 273] width 59 height 78
click at [1227, 276] on button "Next image" at bounding box center [1219, 273] width 59 height 78
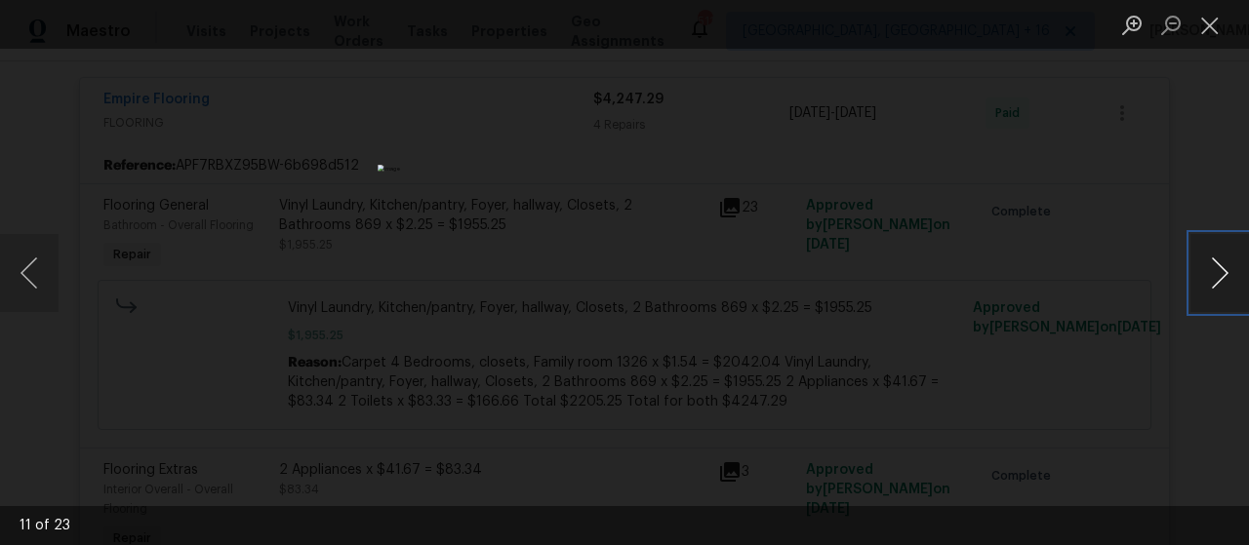
click at [1227, 276] on button "Next image" at bounding box center [1219, 273] width 59 height 78
click at [1224, 276] on button "Next image" at bounding box center [1219, 273] width 59 height 78
click at [1205, 38] on button "Close lightbox" at bounding box center [1209, 25] width 39 height 34
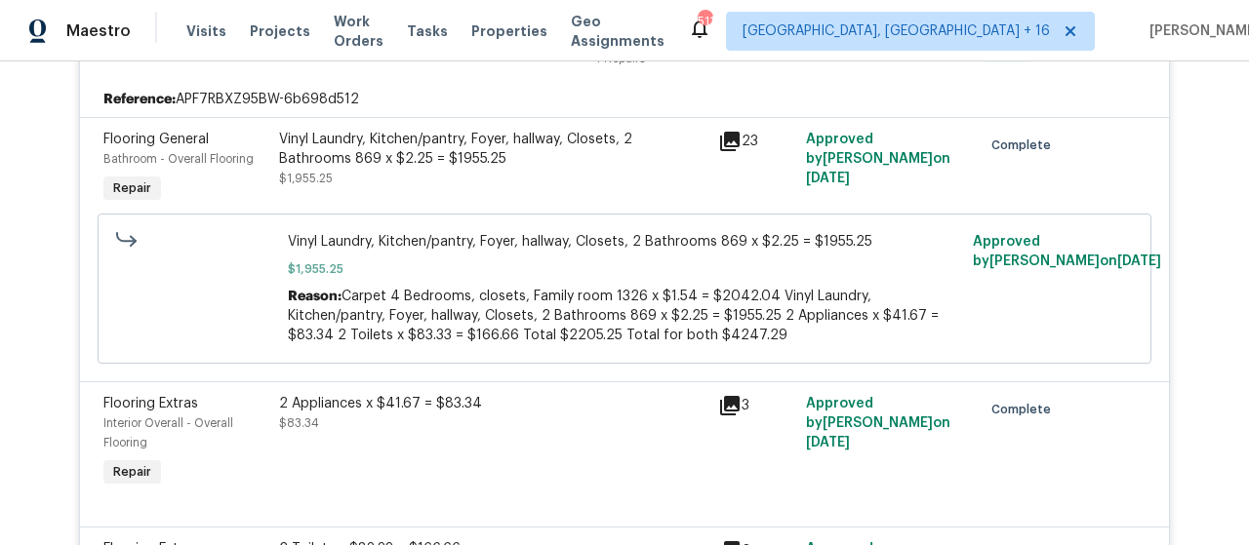
scroll to position [781, 0]
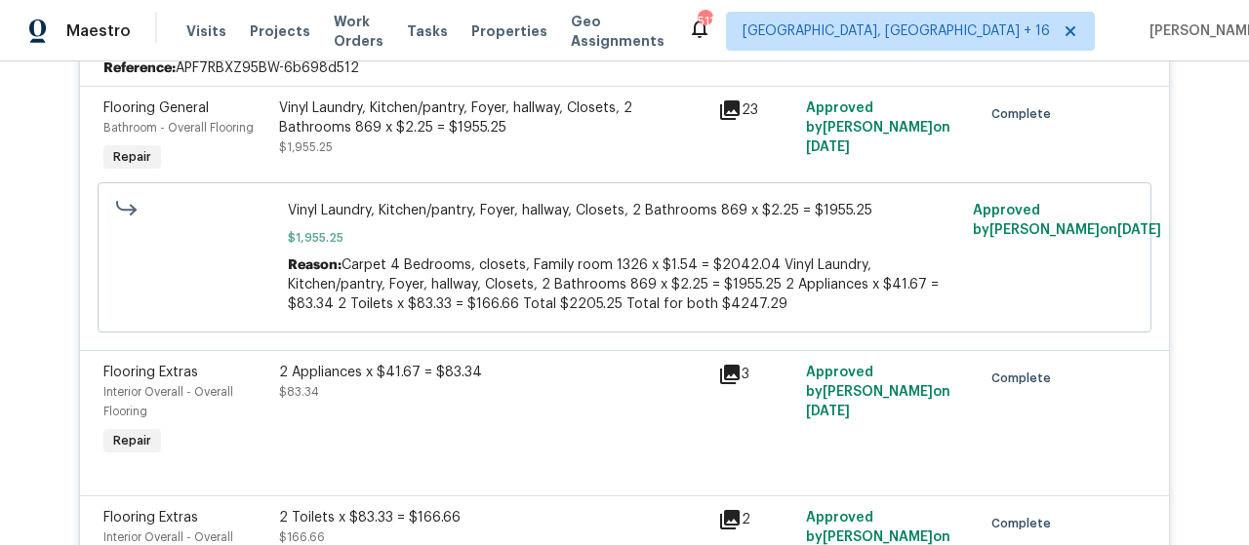
click at [720, 369] on icon at bounding box center [730, 375] width 20 height 20
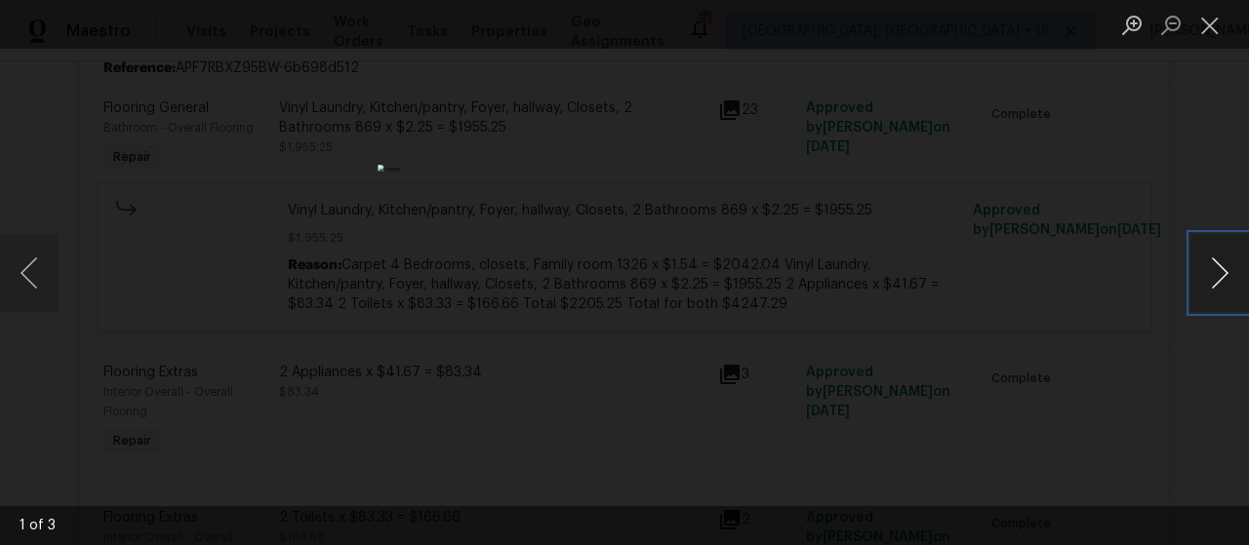
click at [1221, 270] on button "Next image" at bounding box center [1219, 273] width 59 height 78
click at [1219, 270] on button "Next image" at bounding box center [1219, 273] width 59 height 78
click at [1217, 270] on button "Next image" at bounding box center [1219, 273] width 59 height 78
click at [1196, 29] on button "Close lightbox" at bounding box center [1209, 25] width 39 height 34
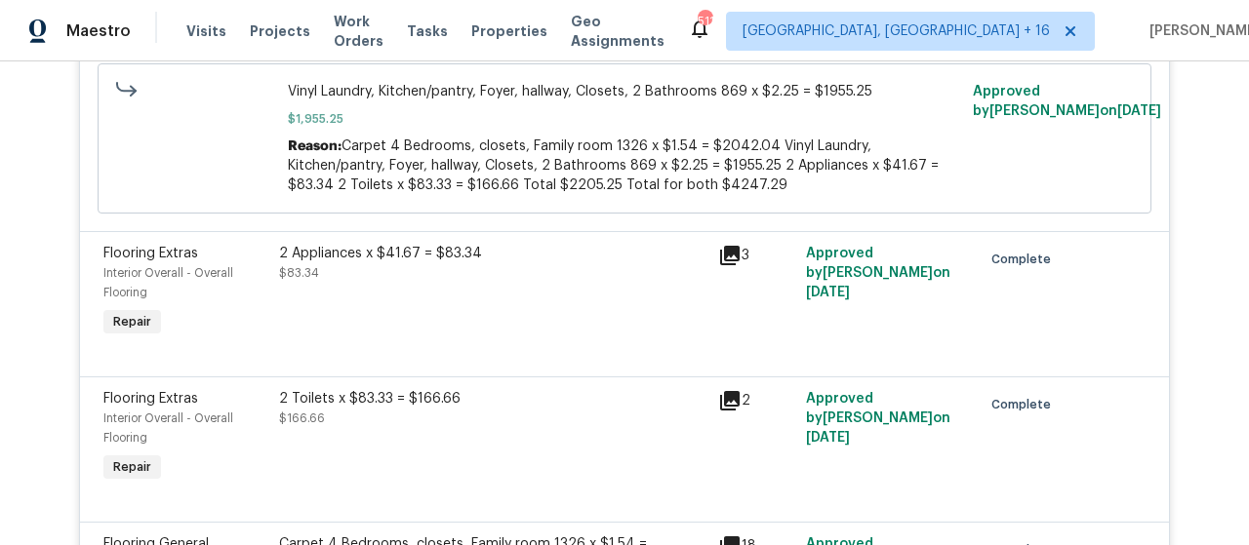
scroll to position [976, 0]
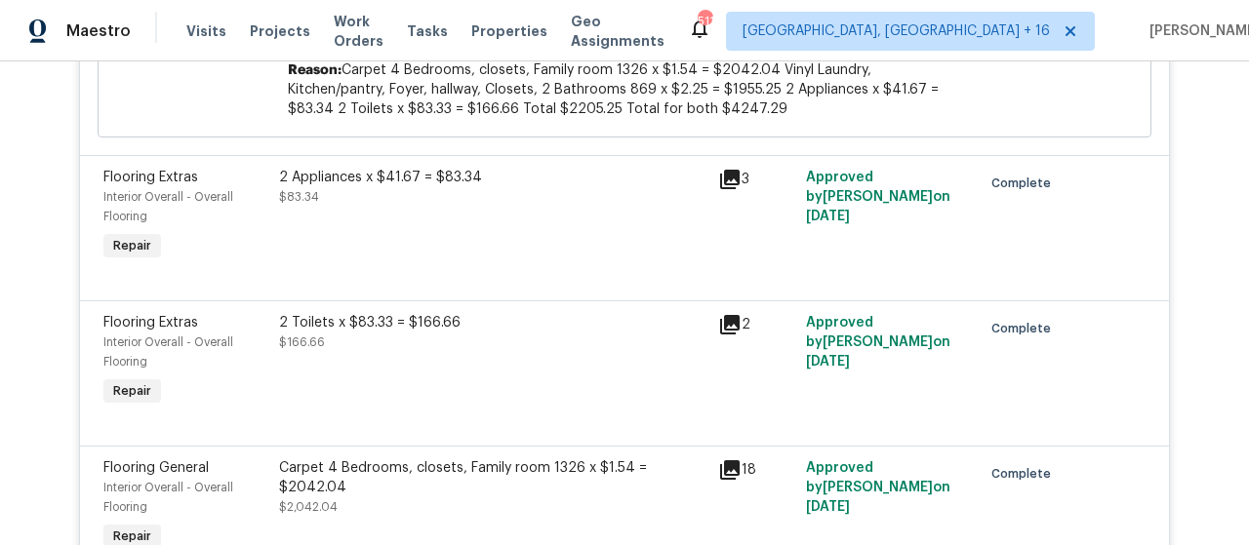
click at [724, 326] on icon at bounding box center [729, 324] width 23 height 23
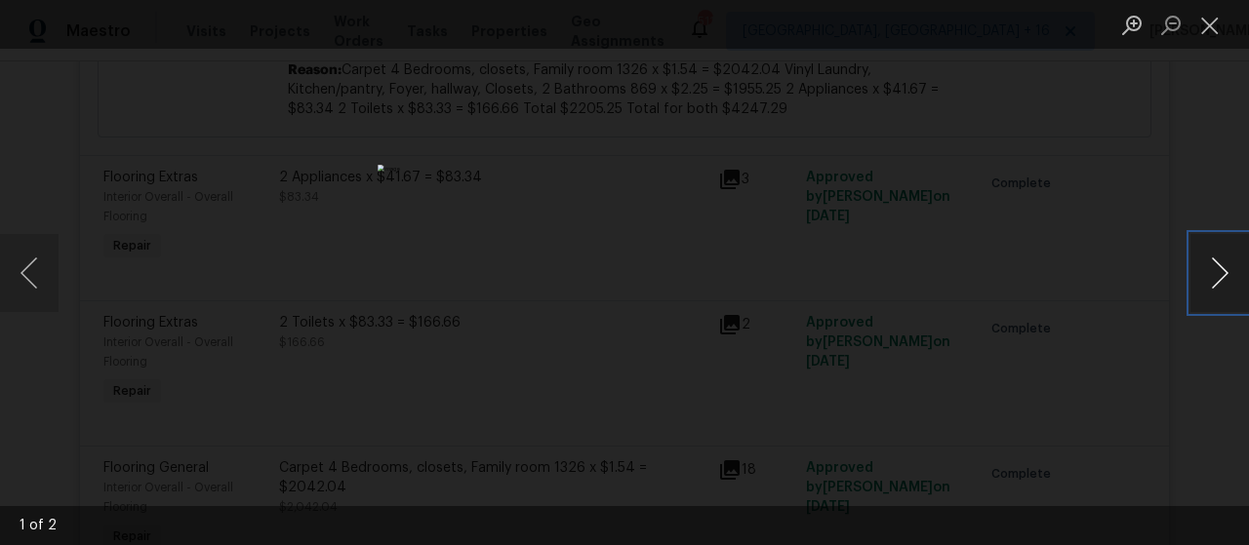
click at [1223, 273] on button "Next image" at bounding box center [1219, 273] width 59 height 78
click at [1209, 16] on button "Close lightbox" at bounding box center [1209, 25] width 39 height 34
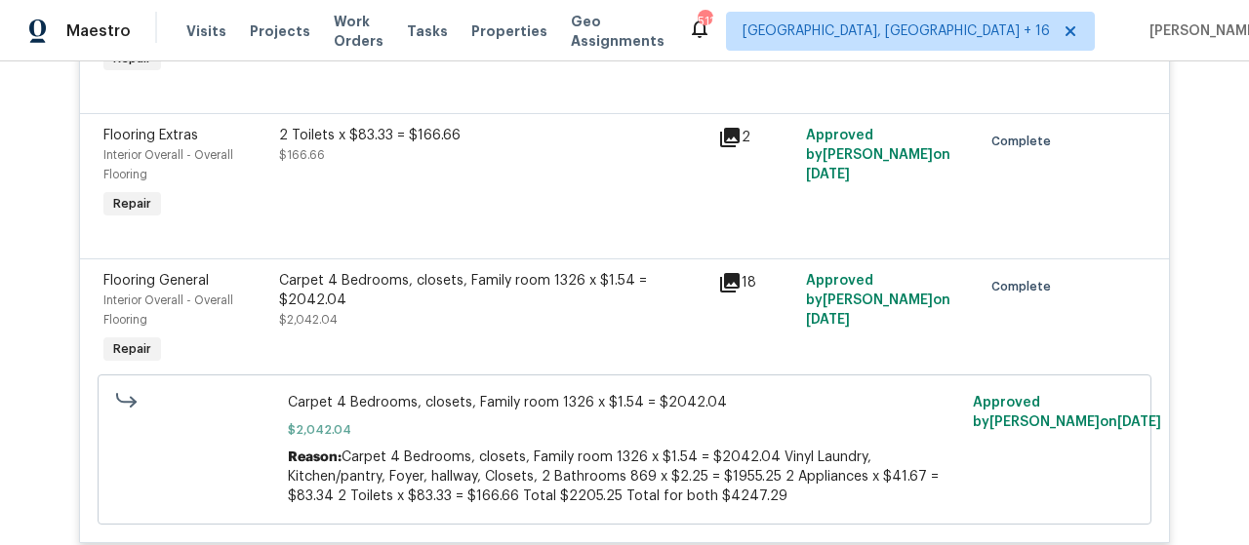
scroll to position [1171, 0]
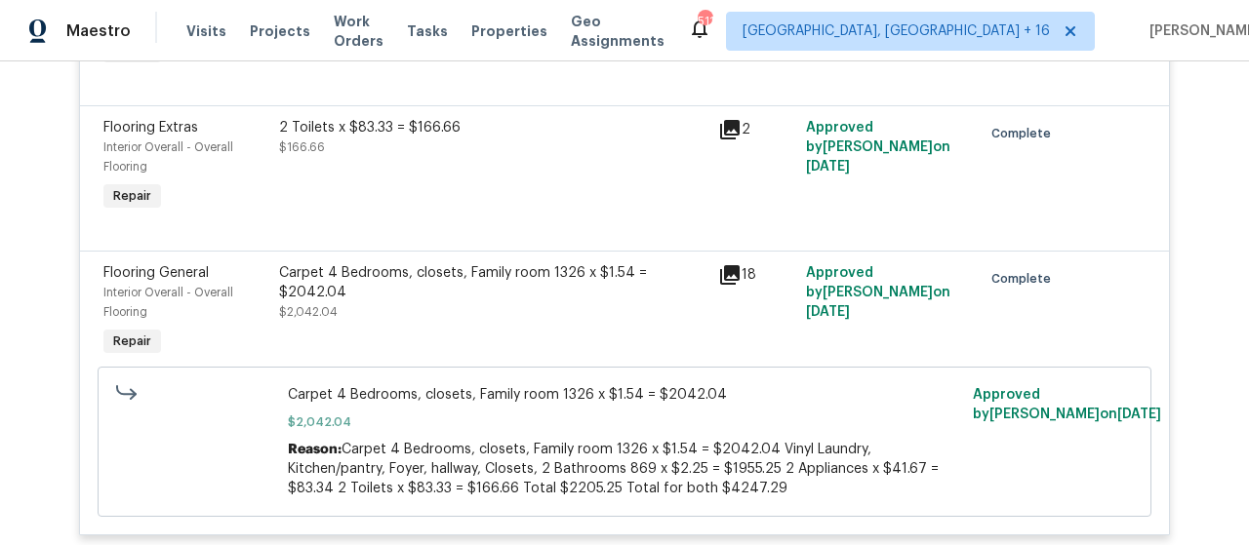
click at [726, 269] on icon at bounding box center [730, 275] width 20 height 20
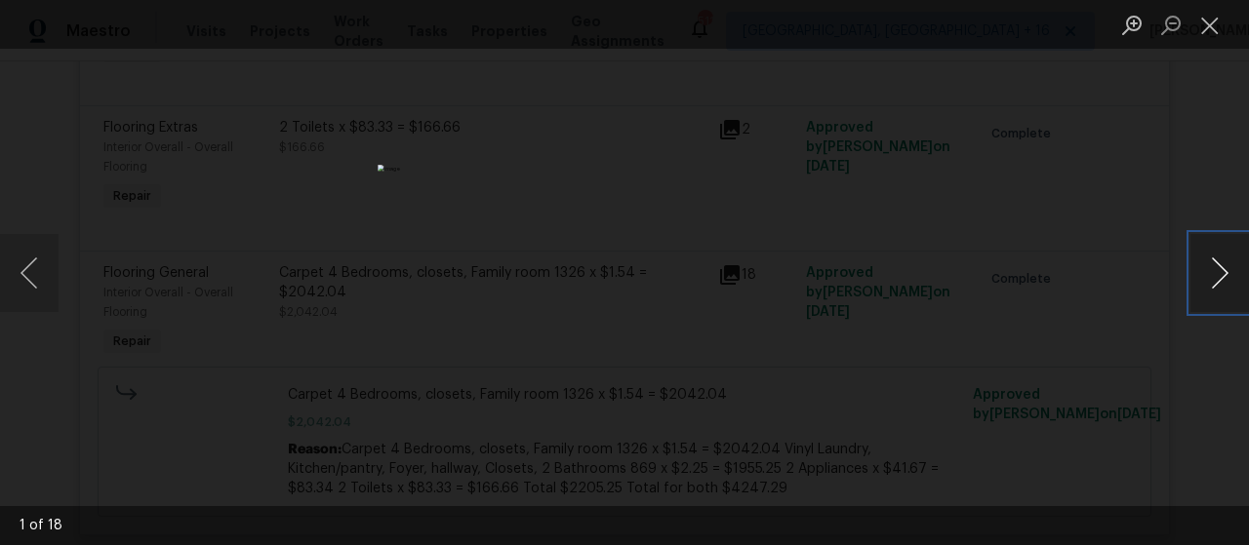
click at [1217, 270] on button "Next image" at bounding box center [1219, 273] width 59 height 78
click at [1206, 266] on button "Next image" at bounding box center [1219, 273] width 59 height 78
click at [1210, 13] on button "Close lightbox" at bounding box center [1209, 25] width 39 height 34
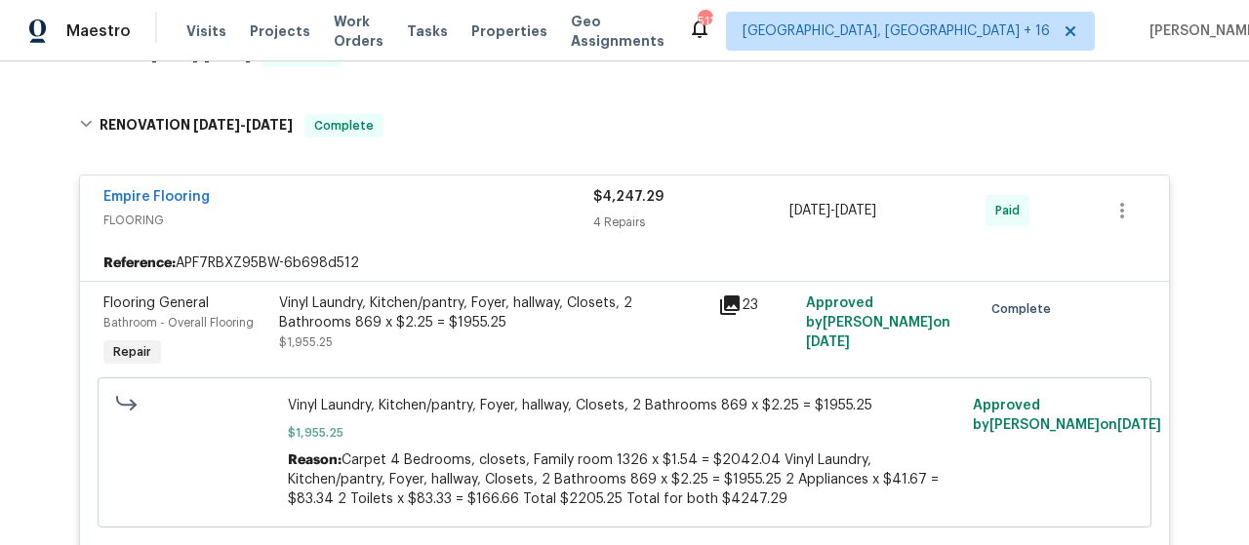
scroll to position [585, 0]
click at [610, 217] on div "4 Repairs" at bounding box center [691, 223] width 196 height 20
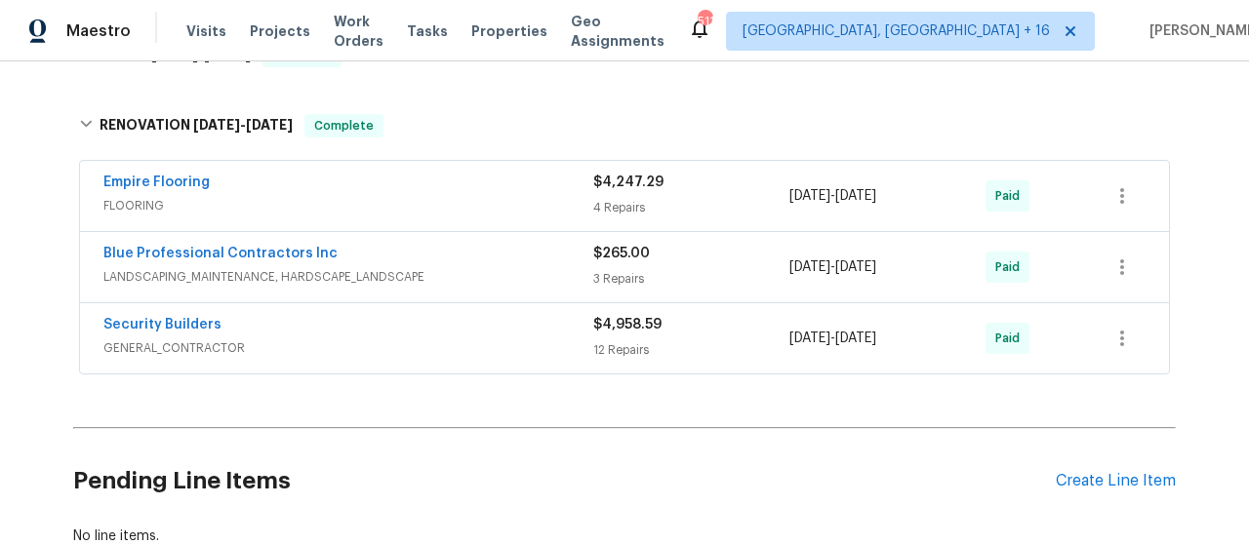
click at [623, 273] on div "3 Repairs" at bounding box center [691, 279] width 196 height 20
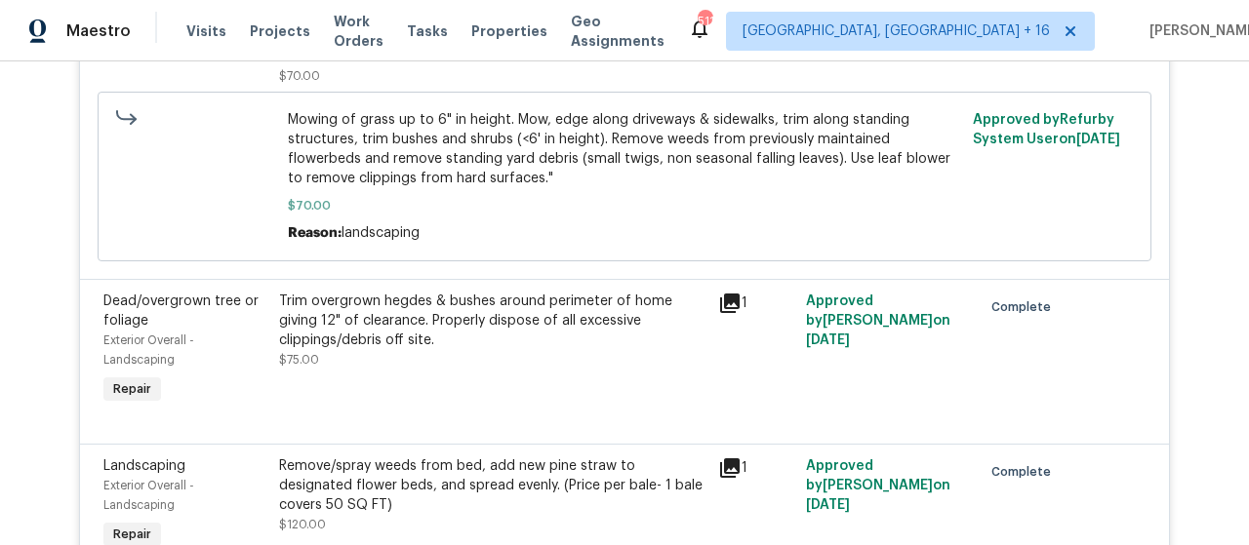
scroll to position [683, 0]
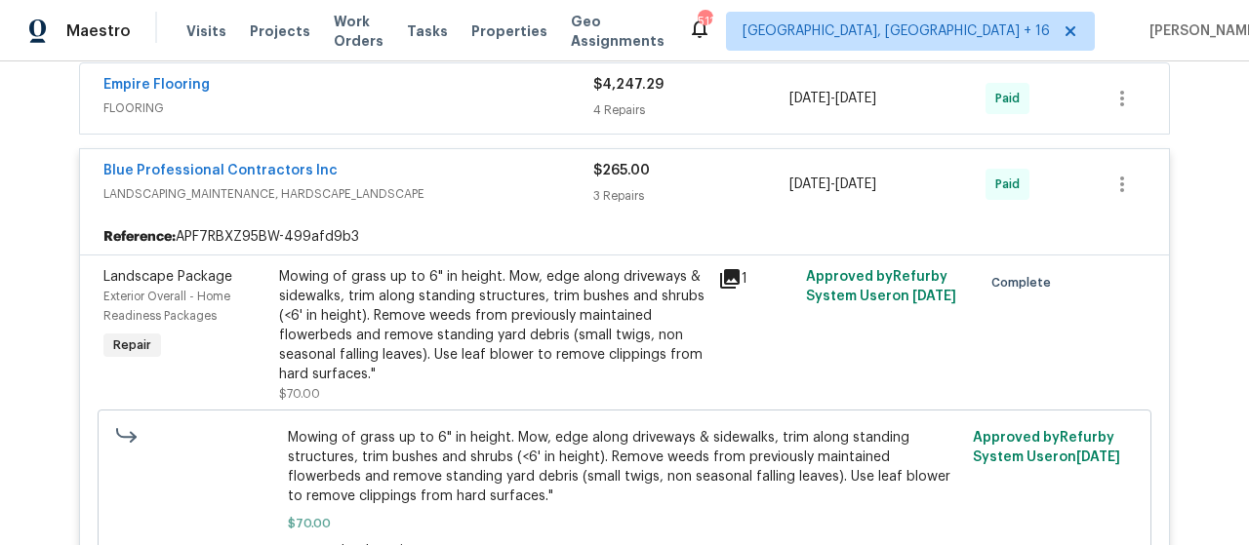
click at [624, 192] on div "3 Repairs" at bounding box center [691, 196] width 196 height 20
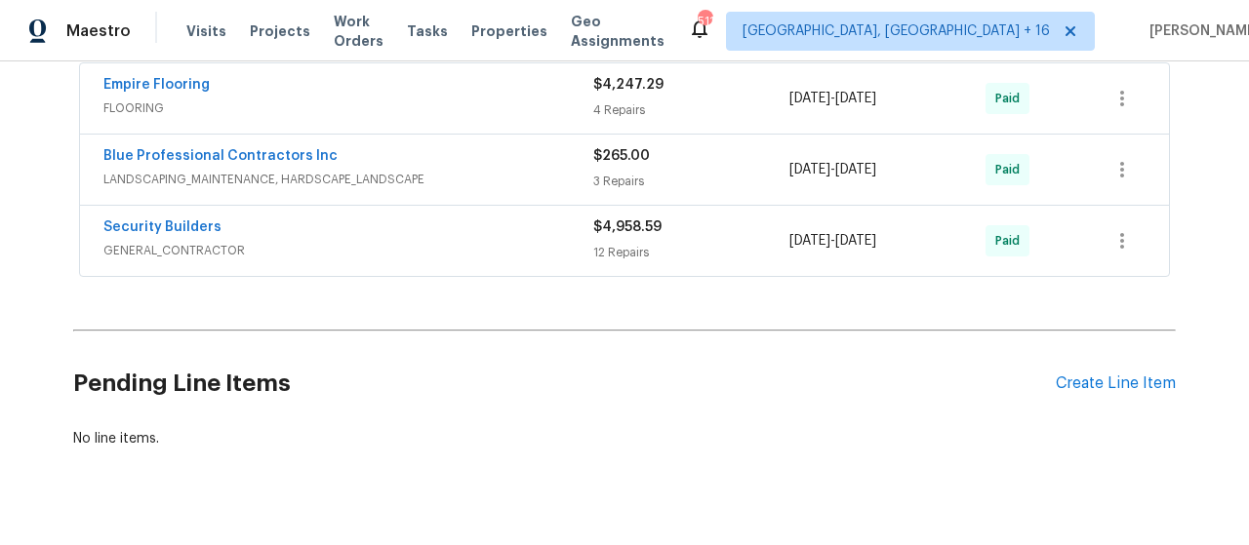
click at [621, 237] on div "$4,958.59 12 Repairs" at bounding box center [691, 241] width 196 height 47
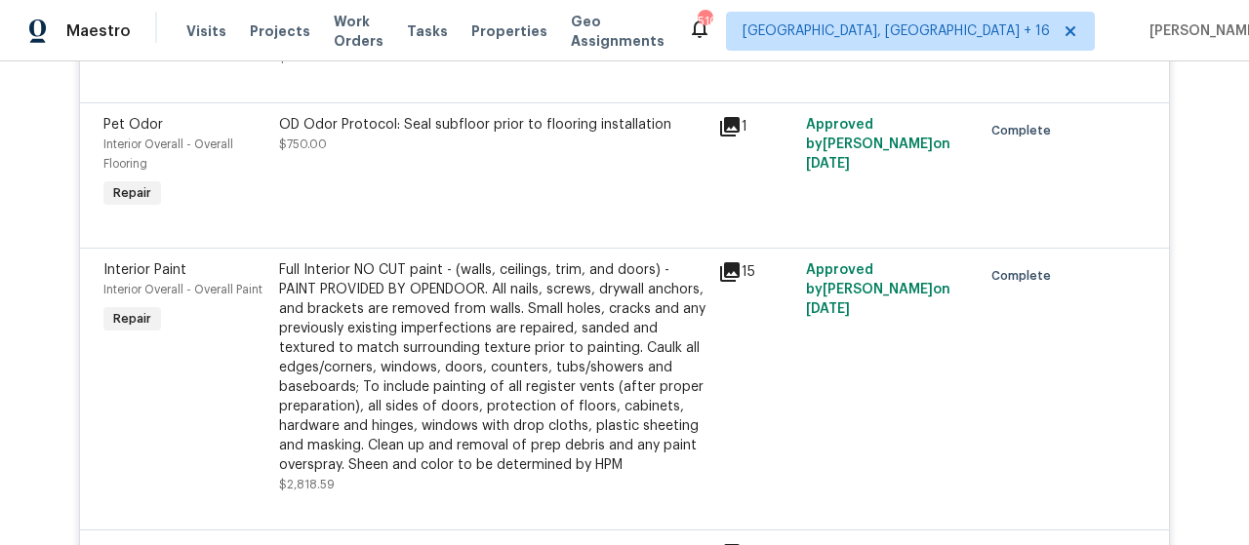
scroll to position [2927, 0]
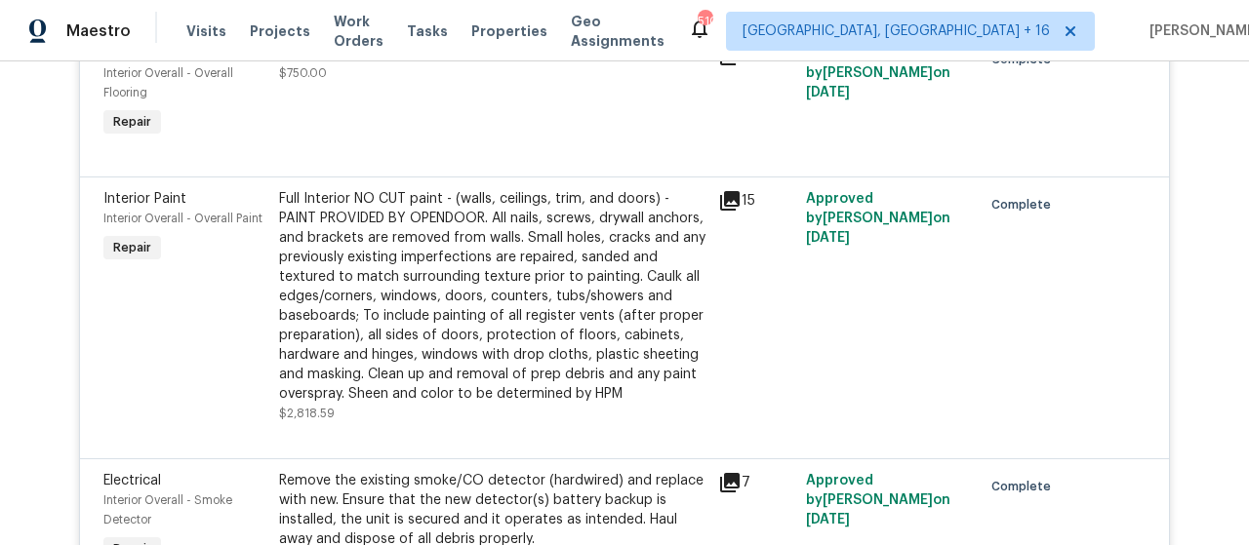
click at [726, 189] on icon at bounding box center [729, 200] width 23 height 23
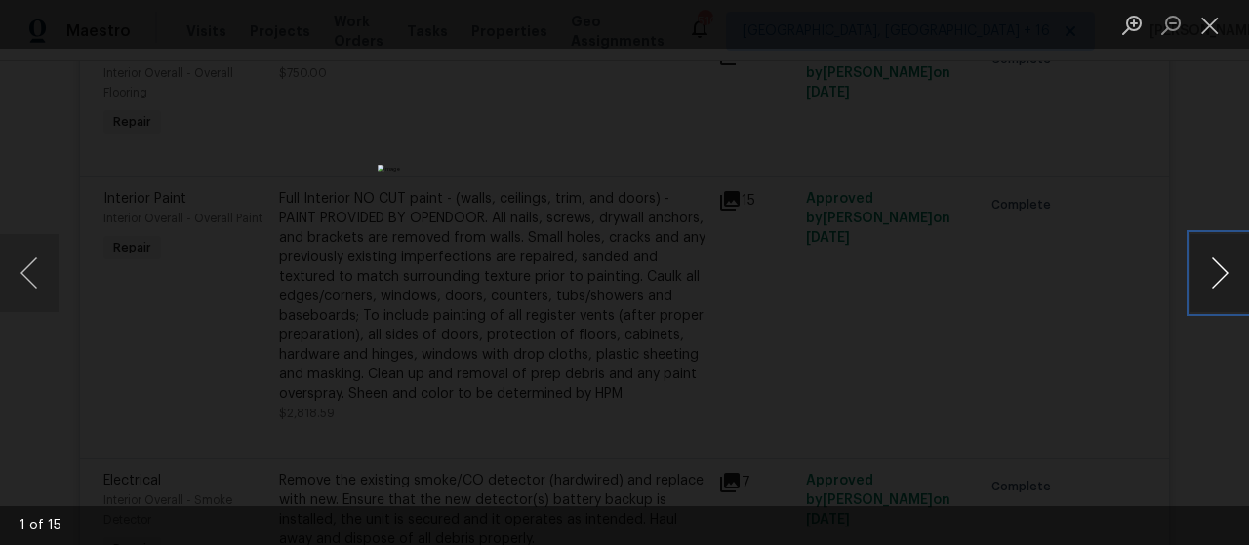
click at [1223, 262] on button "Next image" at bounding box center [1219, 273] width 59 height 78
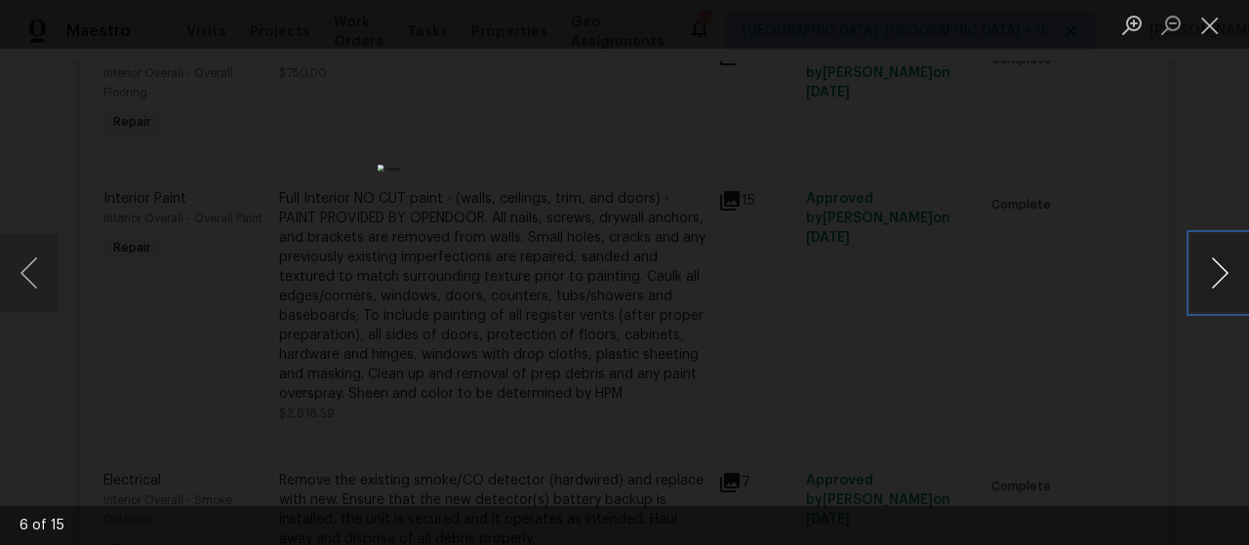
click at [1223, 262] on button "Next image" at bounding box center [1219, 273] width 59 height 78
click at [1206, 22] on button "Close lightbox" at bounding box center [1209, 25] width 39 height 34
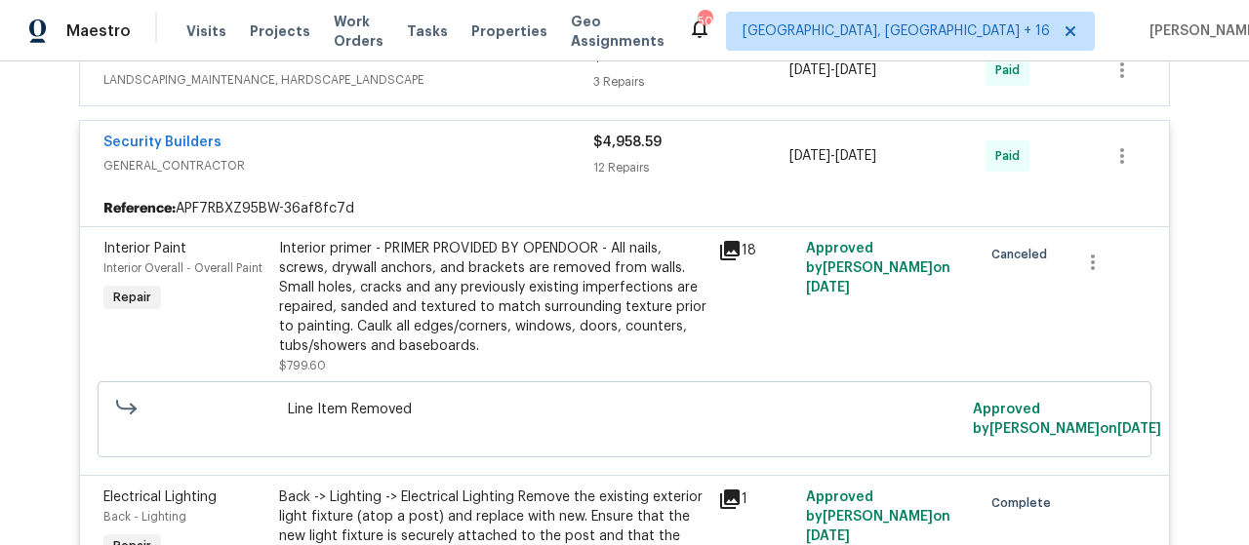
scroll to position [781, 0]
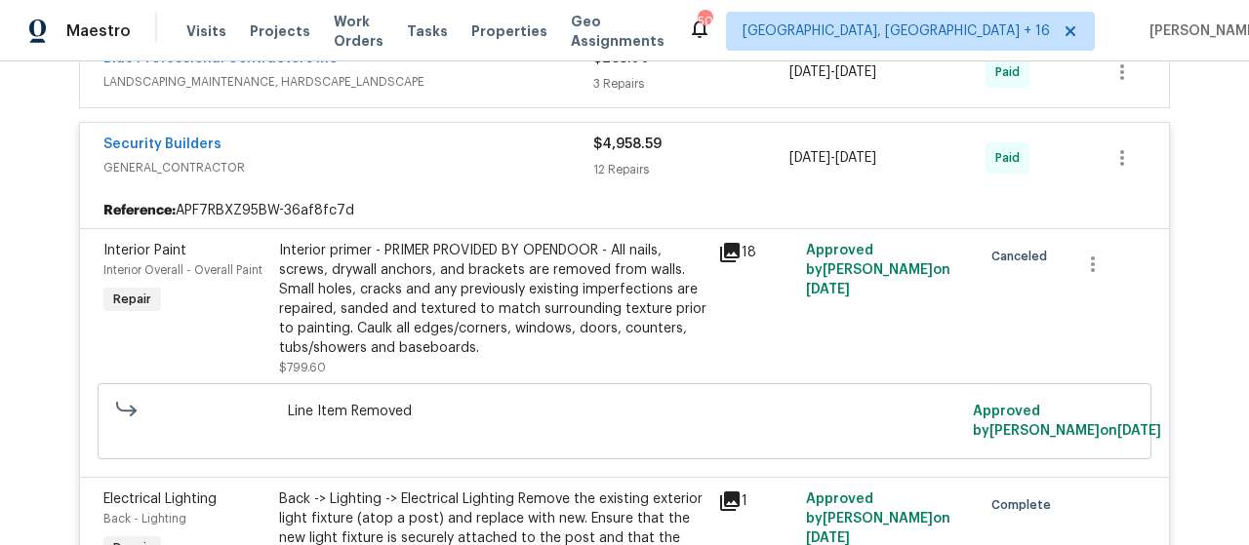
click at [639, 146] on span "$4,958.59" at bounding box center [627, 145] width 68 height 14
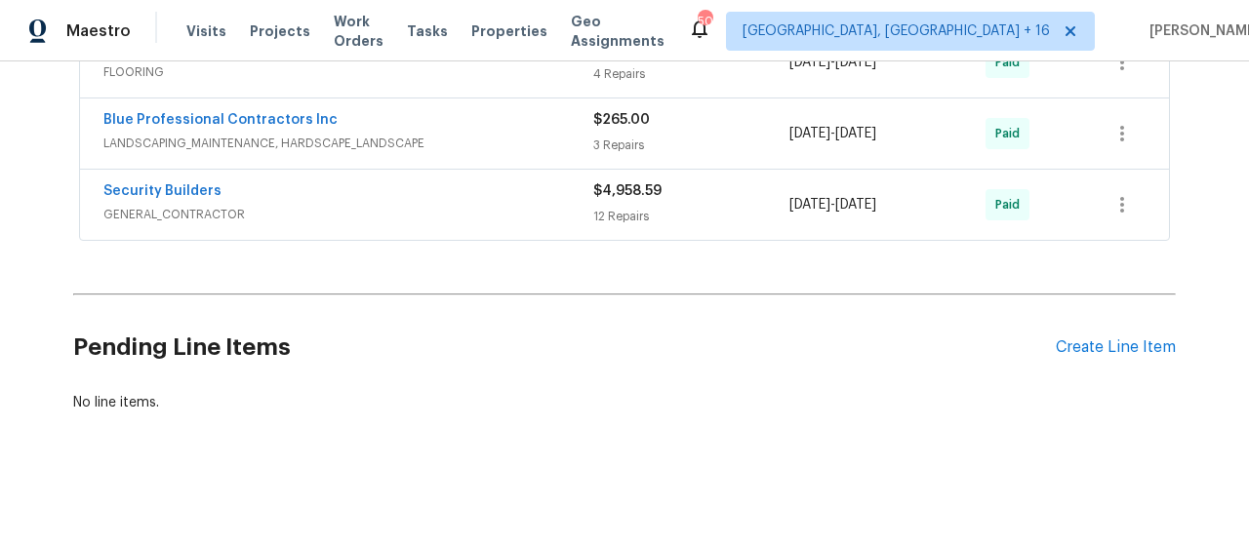
scroll to position [437, 0]
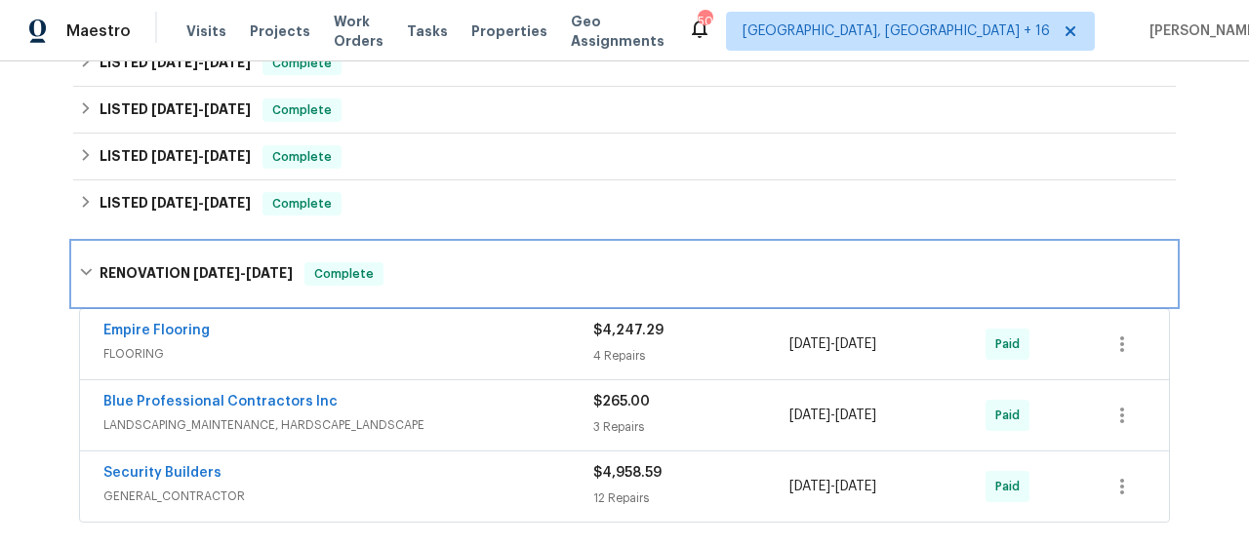
click at [237, 268] on span "12/9/24 - 12/19/24" at bounding box center [243, 273] width 100 height 14
